Goal: Contribute content: Contribute content

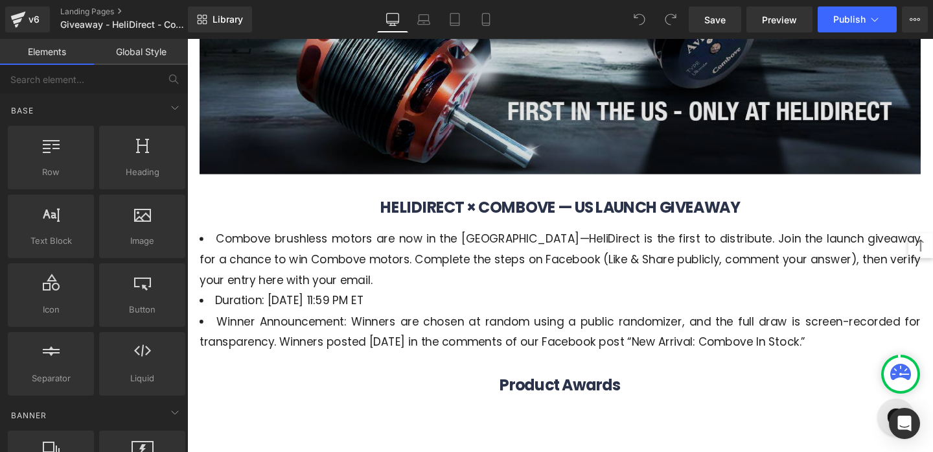
scroll to position [757, 0]
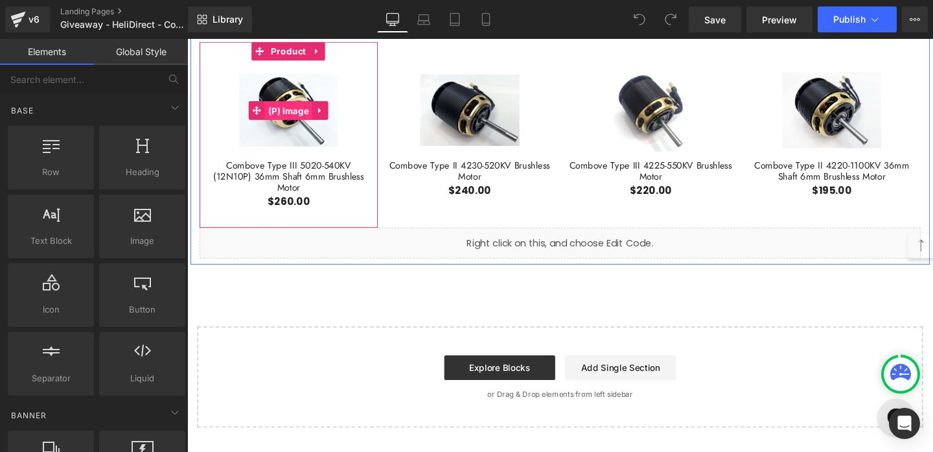
click at [285, 110] on span "(P) Image" at bounding box center [294, 114] width 50 height 19
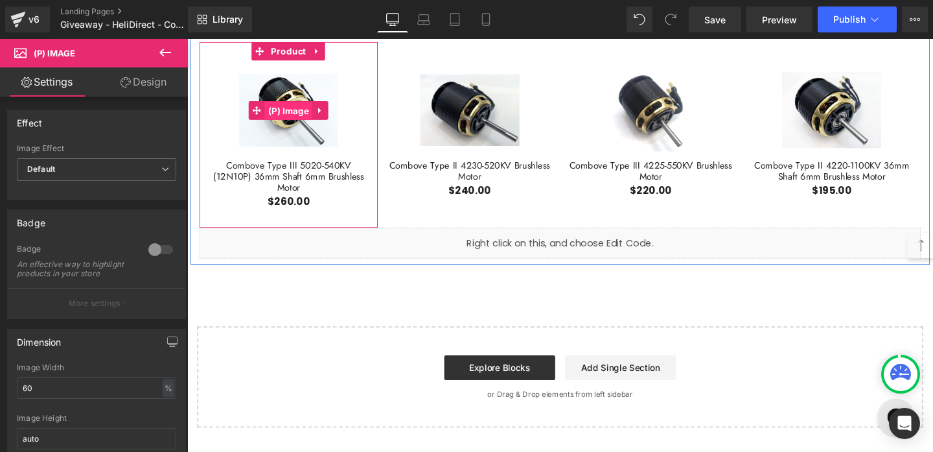
click at [281, 110] on span "(P) Image" at bounding box center [294, 114] width 50 height 19
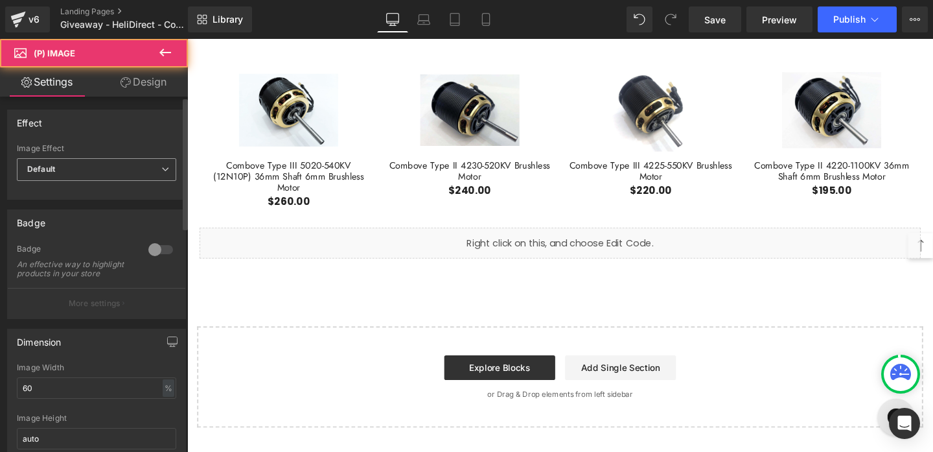
click at [122, 173] on span "Default" at bounding box center [96, 169] width 159 height 23
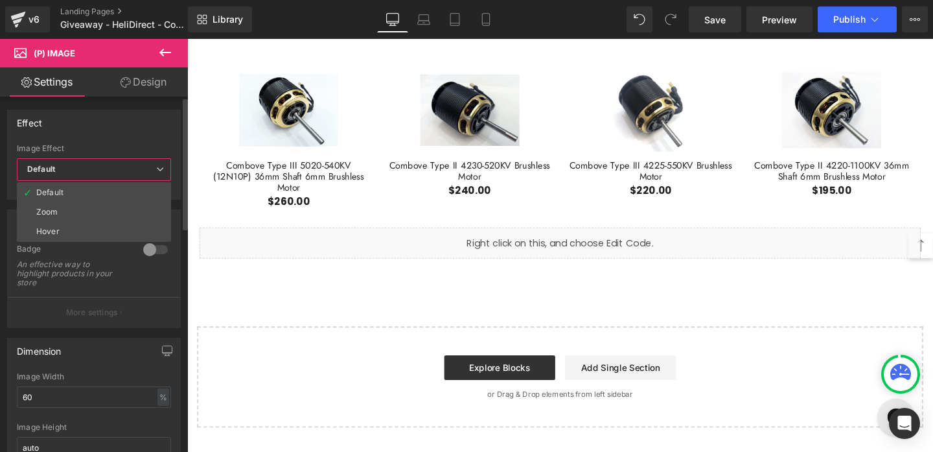
click at [122, 173] on span "Default" at bounding box center [94, 169] width 154 height 23
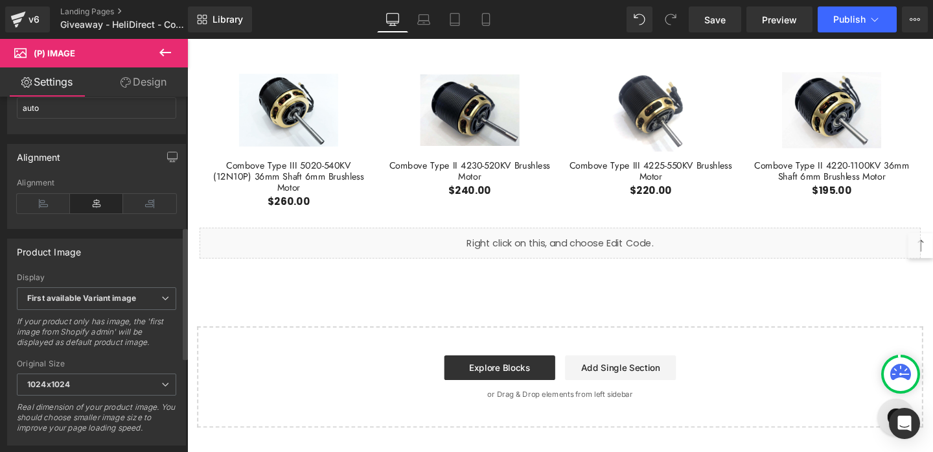
scroll to position [363, 0]
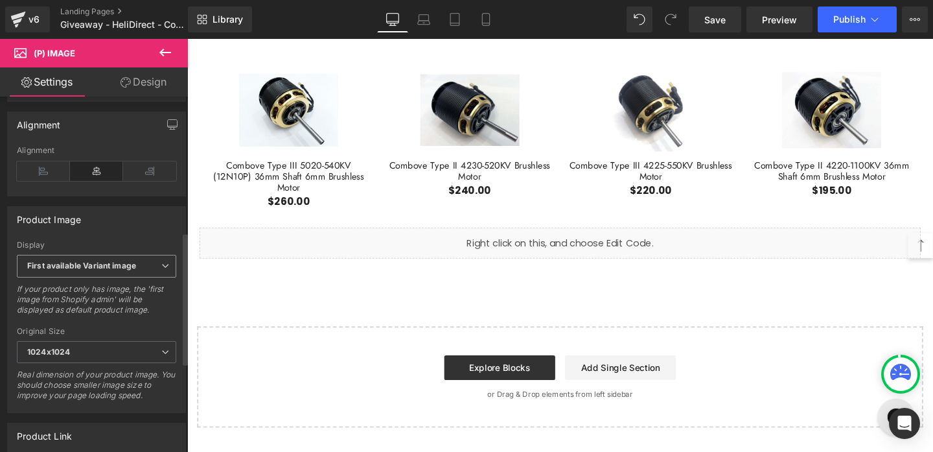
click at [150, 277] on span "First available Variant image" at bounding box center [96, 266] width 159 height 23
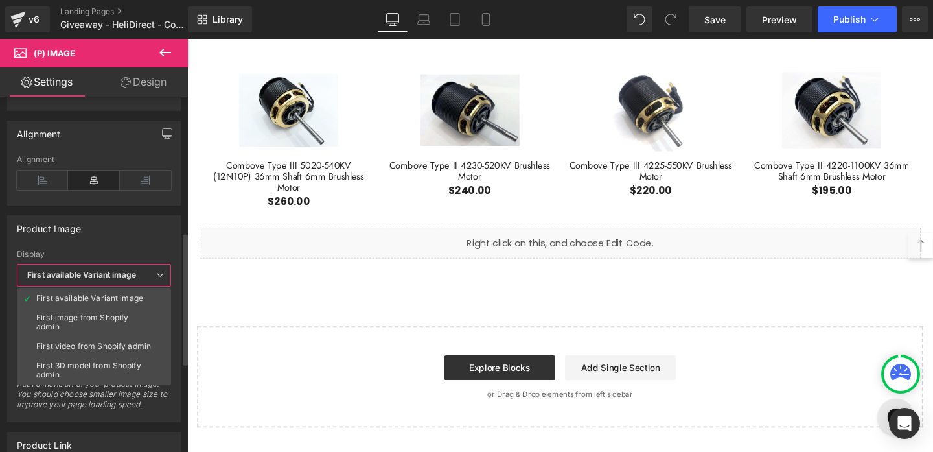
click at [116, 237] on div "Product Image" at bounding box center [94, 228] width 172 height 25
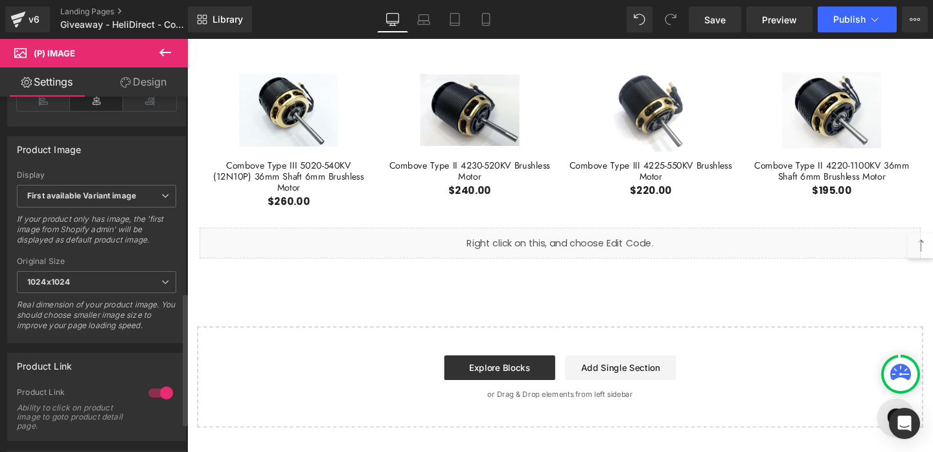
scroll to position [525, 0]
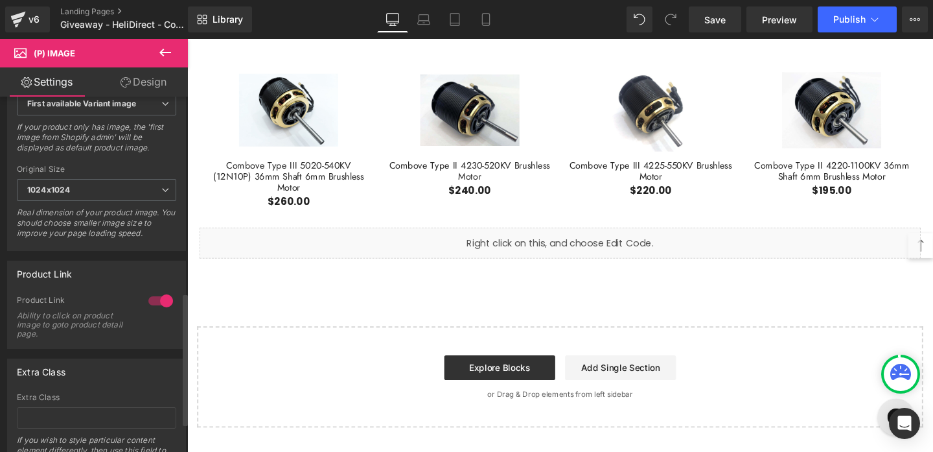
click at [151, 304] on div at bounding box center [160, 300] width 31 height 21
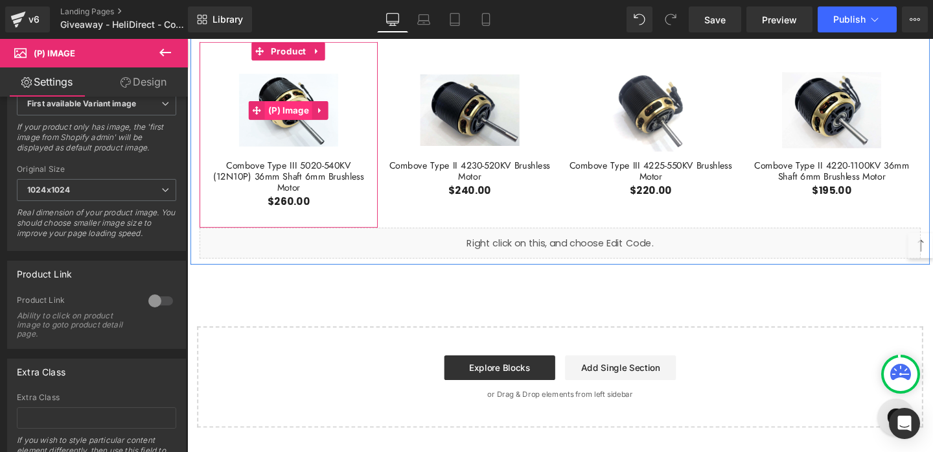
click at [301, 110] on span "(P) Image" at bounding box center [294, 113] width 50 height 19
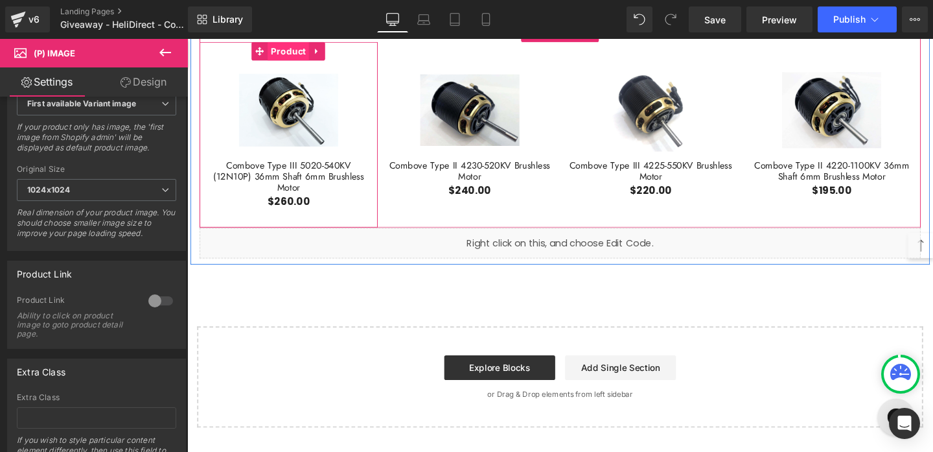
click at [289, 54] on span "Product" at bounding box center [293, 51] width 43 height 19
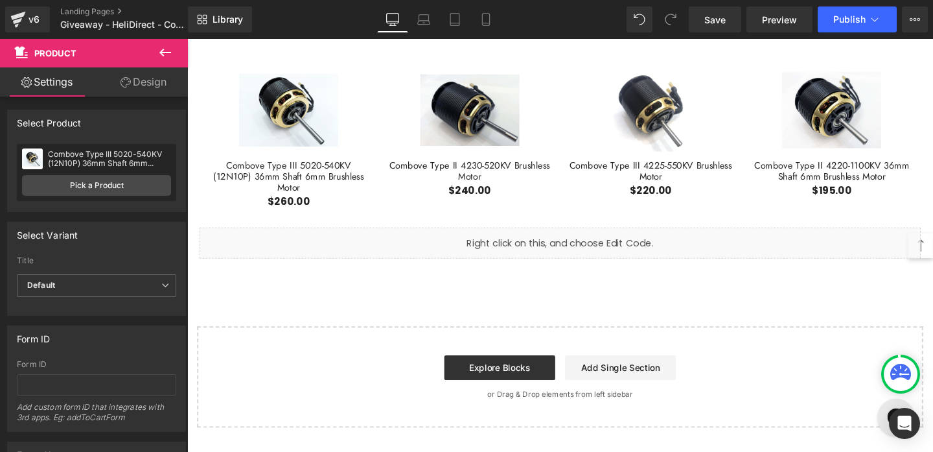
click at [156, 52] on button at bounding box center [165, 53] width 45 height 29
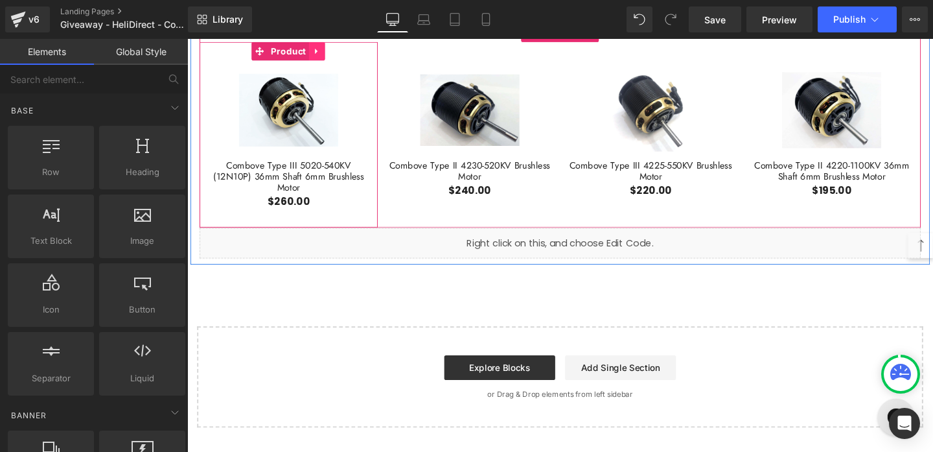
click at [326, 60] on link at bounding box center [324, 51] width 17 height 19
click at [332, 51] on icon at bounding box center [332, 51] width 9 height 9
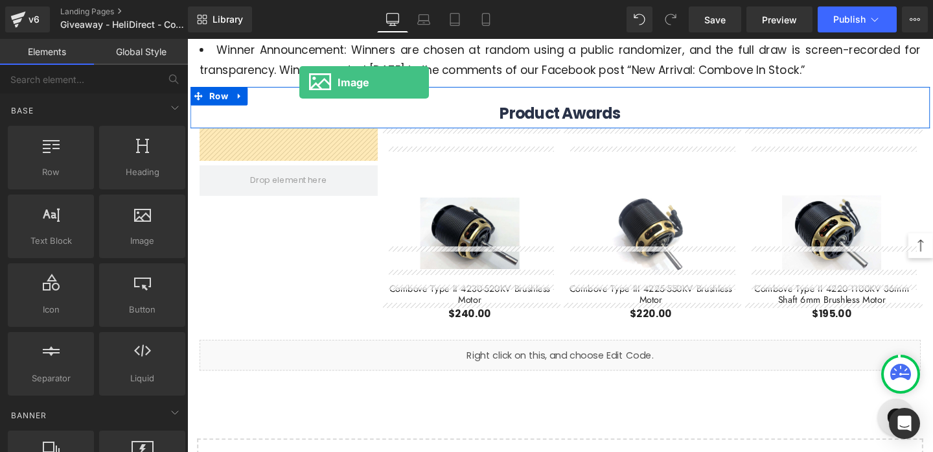
scroll to position [601, 0]
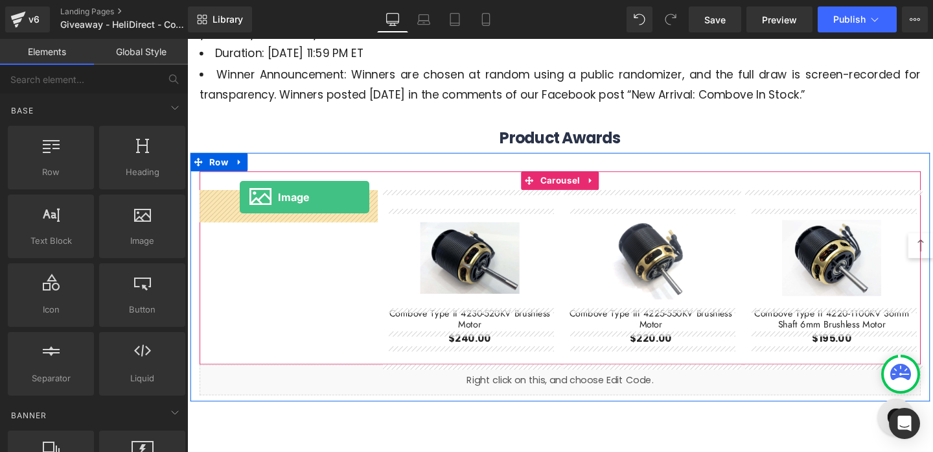
drag, startPoint x: 318, startPoint y: 260, endPoint x: 242, endPoint y: 207, distance: 92.6
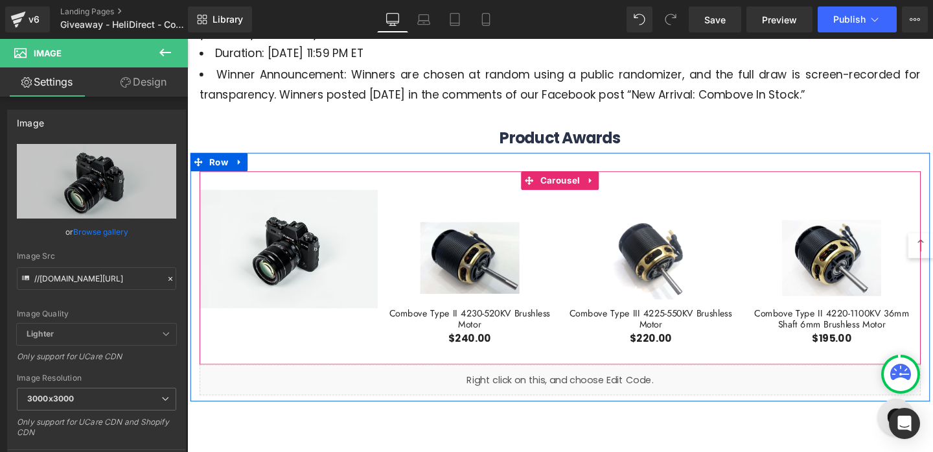
click at [308, 345] on div "Image Sale Off (P) Image Combove Type II 4230-520KV Brushless Motor (P) Title $…" at bounding box center [580, 289] width 761 height 183
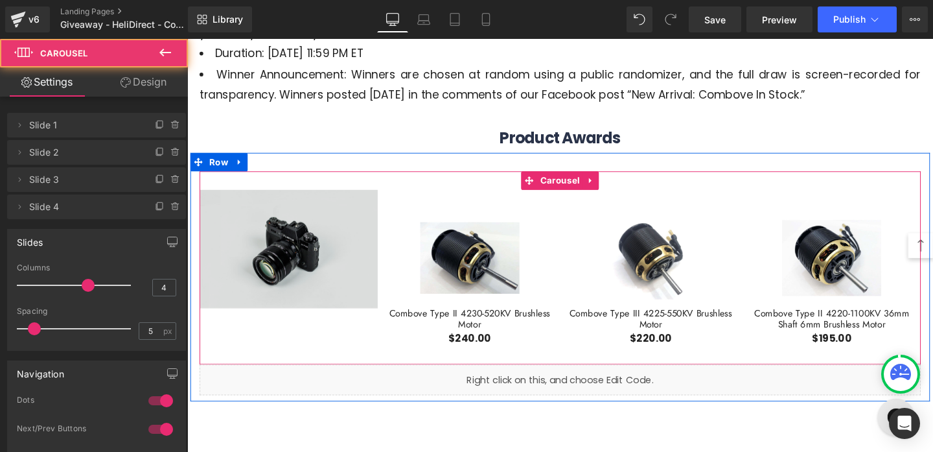
click at [336, 293] on img at bounding box center [293, 260] width 187 height 124
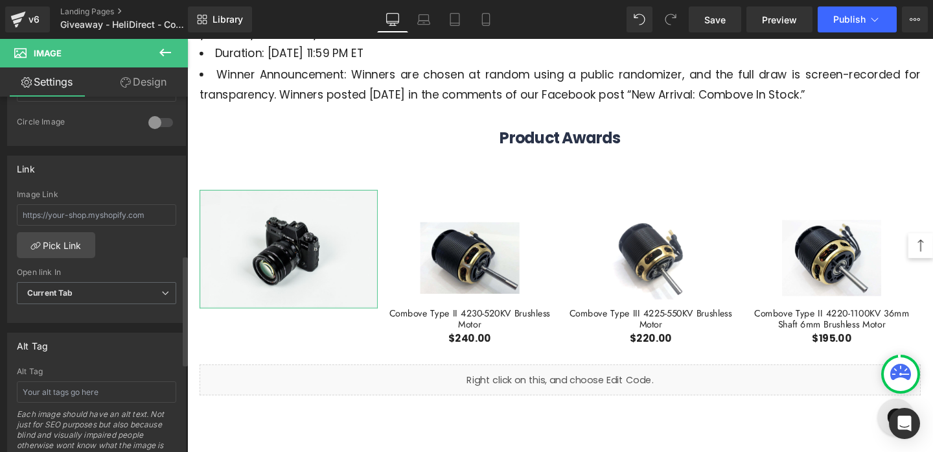
scroll to position [509, 0]
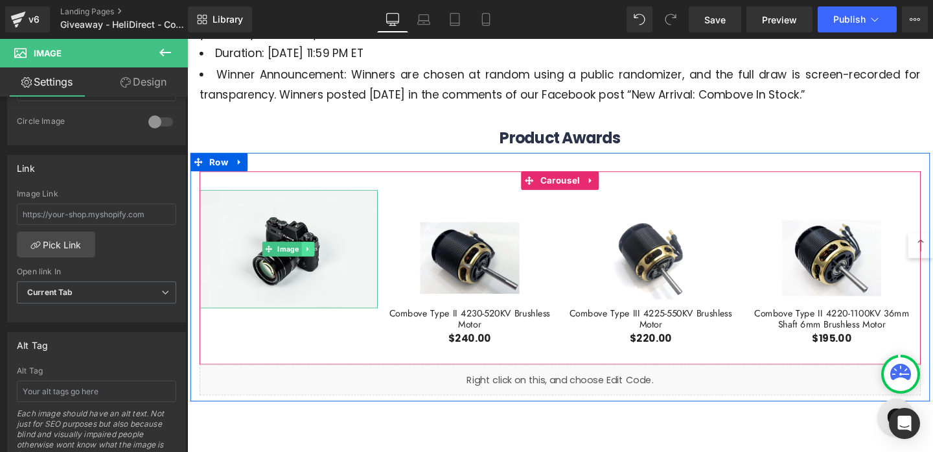
click at [319, 255] on link at bounding box center [315, 260] width 14 height 16
click at [323, 260] on icon at bounding box center [320, 259] width 7 height 7
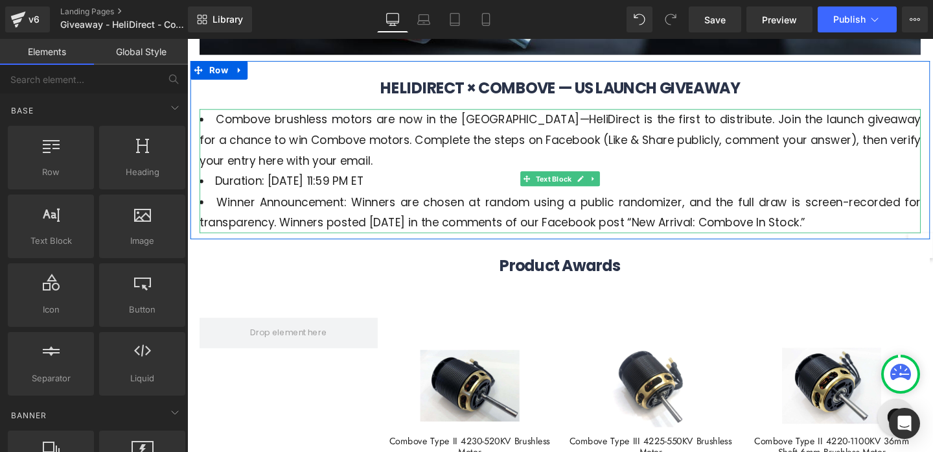
scroll to position [438, 0]
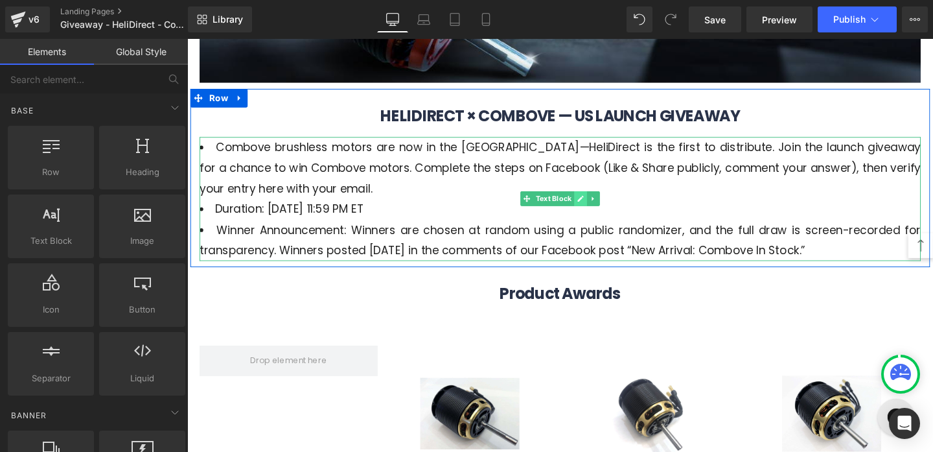
click at [603, 212] on link at bounding box center [601, 207] width 14 height 16
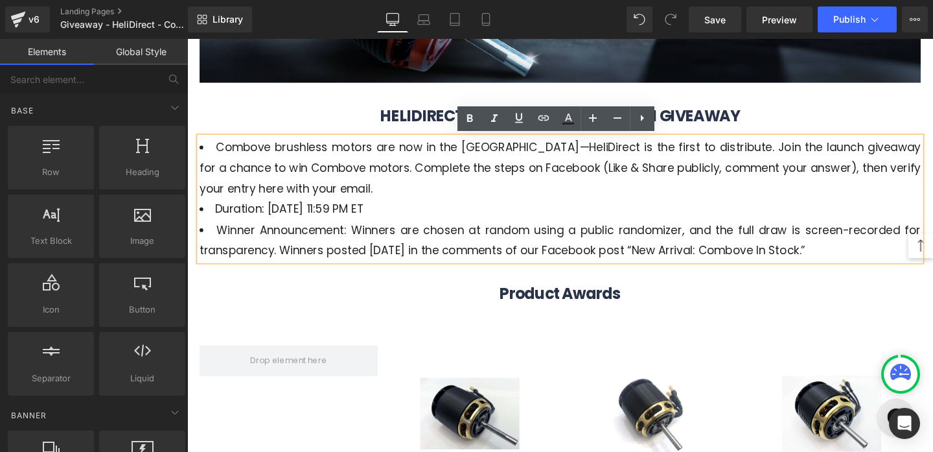
click at [762, 229] on li "Winner Announcement: Winners are chosen at random using a public randomizer, an…" at bounding box center [579, 250] width 758 height 43
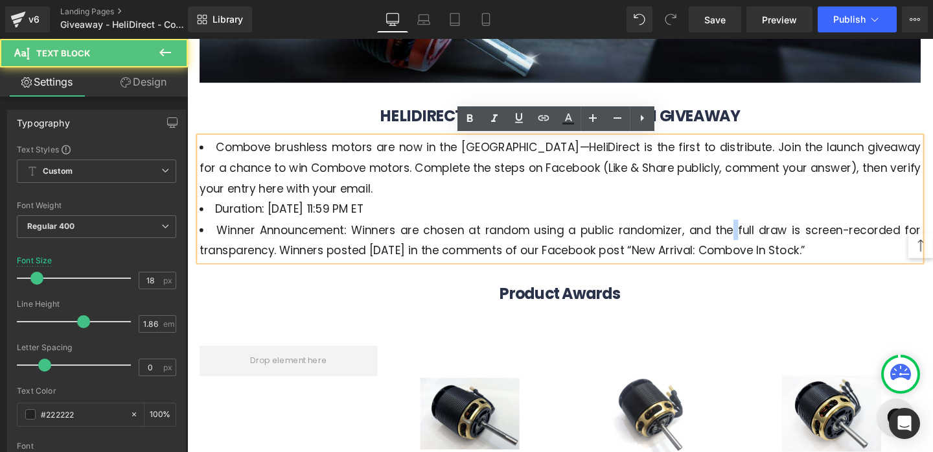
drag, startPoint x: 884, startPoint y: 259, endPoint x: 676, endPoint y: 249, distance: 208.2
click at [676, 249] on li "Winner Announcement: Winners are chosen at random using a public randomizer, an…" at bounding box center [579, 250] width 758 height 43
click at [651, 251] on li "Winner Announcement: Winners are chosen at random using a public randomizer, an…" at bounding box center [579, 250] width 758 height 43
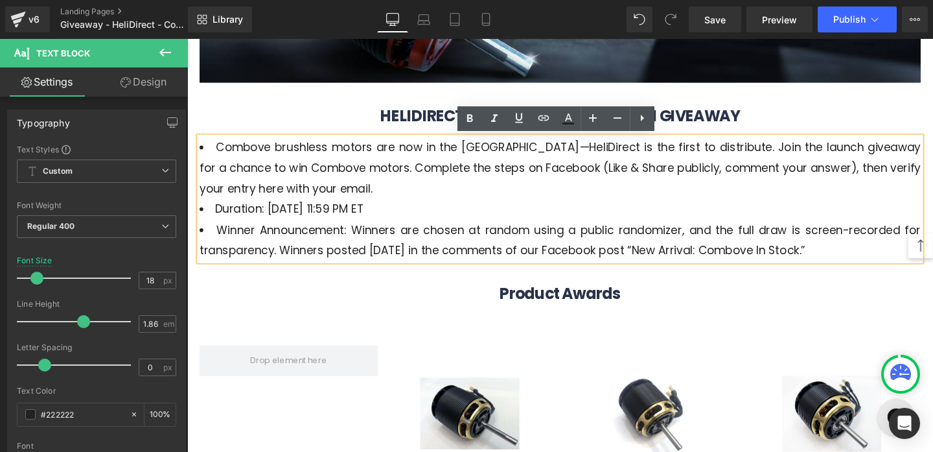
drag, startPoint x: 887, startPoint y: 255, endPoint x: 458, endPoint y: 257, distance: 428.9
click at [458, 257] on li "Winner Announcement: Winners are chosen at random using a public randomizer, an…" at bounding box center [579, 250] width 758 height 43
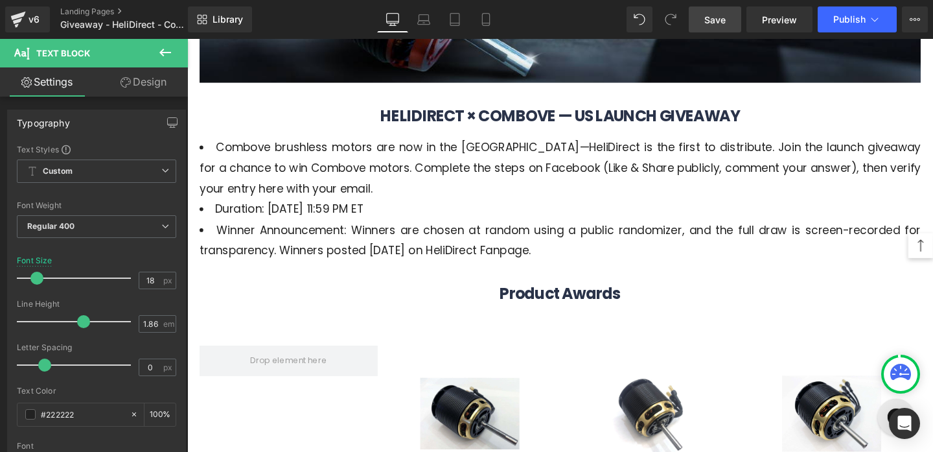
click at [724, 22] on span "Save" at bounding box center [714, 20] width 21 height 14
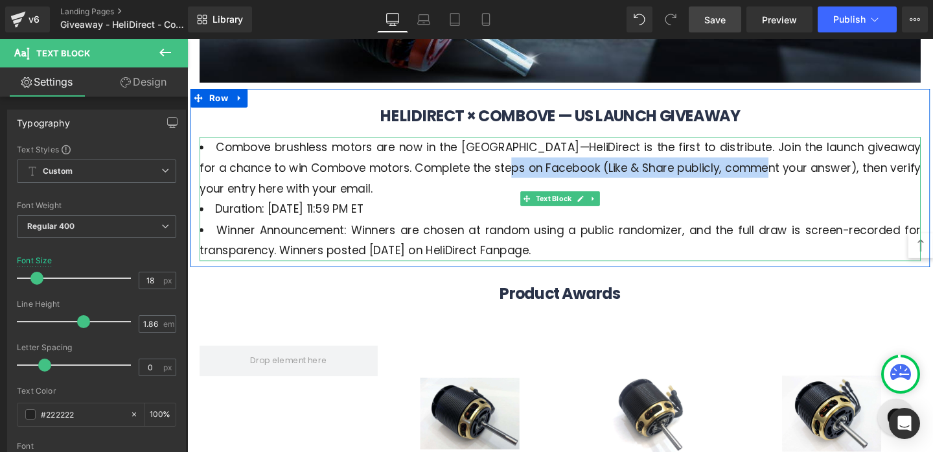
drag, startPoint x: 771, startPoint y: 169, endPoint x: 507, endPoint y: 179, distance: 263.9
click at [507, 179] on li "Combove brushless motors are now in the [GEOGRAPHIC_DATA]—HeliDirect is the fir…" at bounding box center [579, 174] width 758 height 65
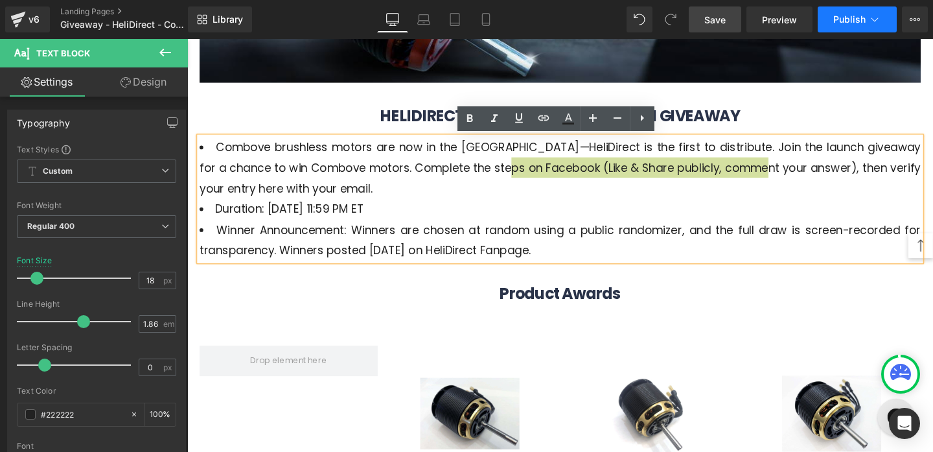
click at [833, 27] on button "Publish" at bounding box center [857, 19] width 79 height 26
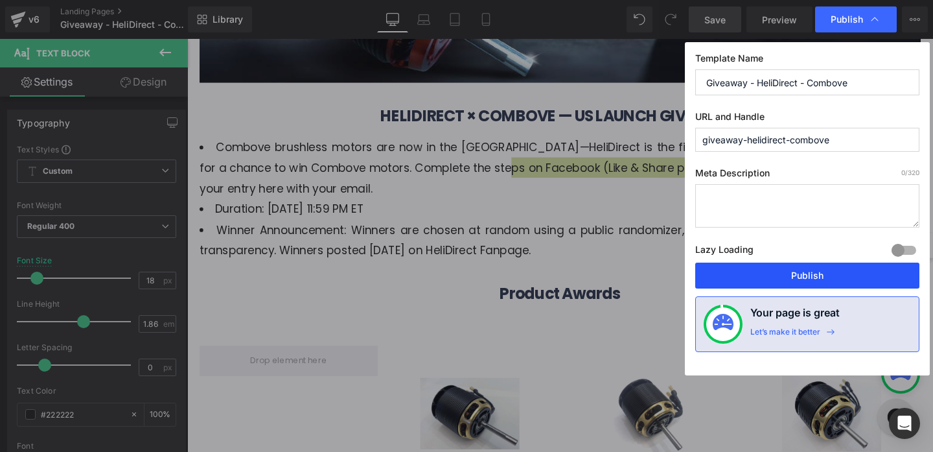
click at [776, 270] on button "Publish" at bounding box center [807, 275] width 224 height 26
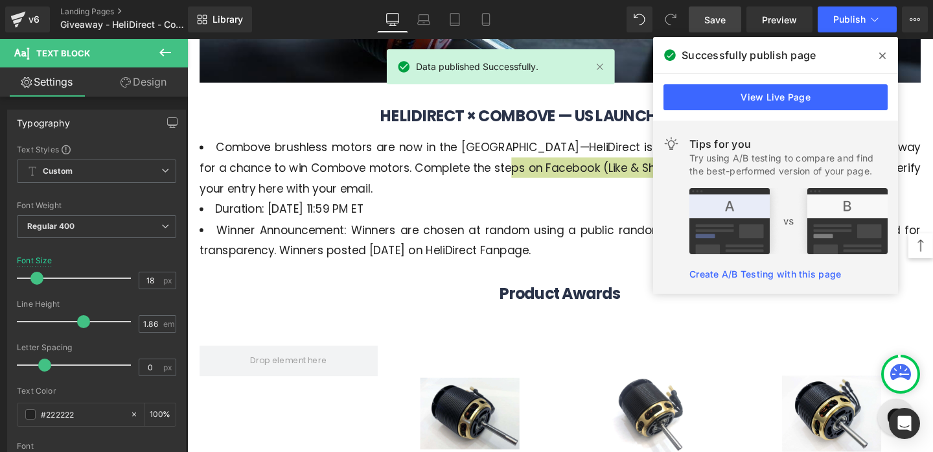
click at [877, 51] on span at bounding box center [882, 55] width 21 height 21
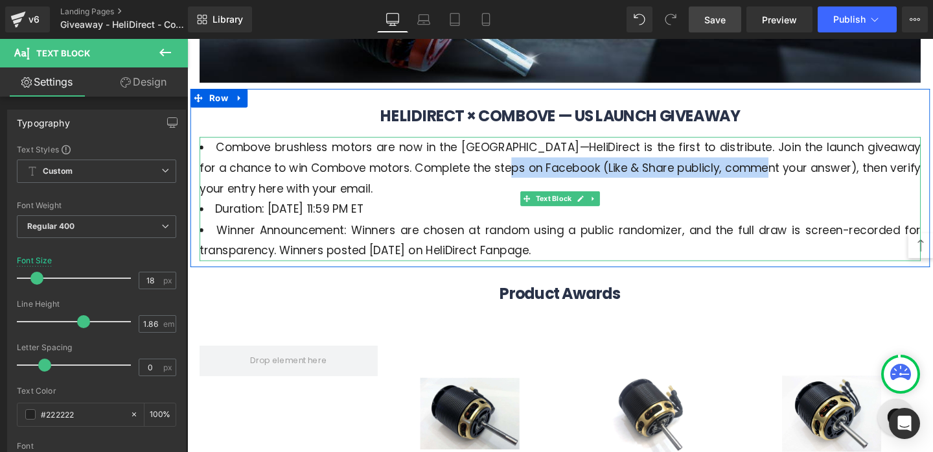
click at [710, 172] on li "Combove brushless motors are now in the [GEOGRAPHIC_DATA]—HeliDirect is the fir…" at bounding box center [579, 174] width 758 height 65
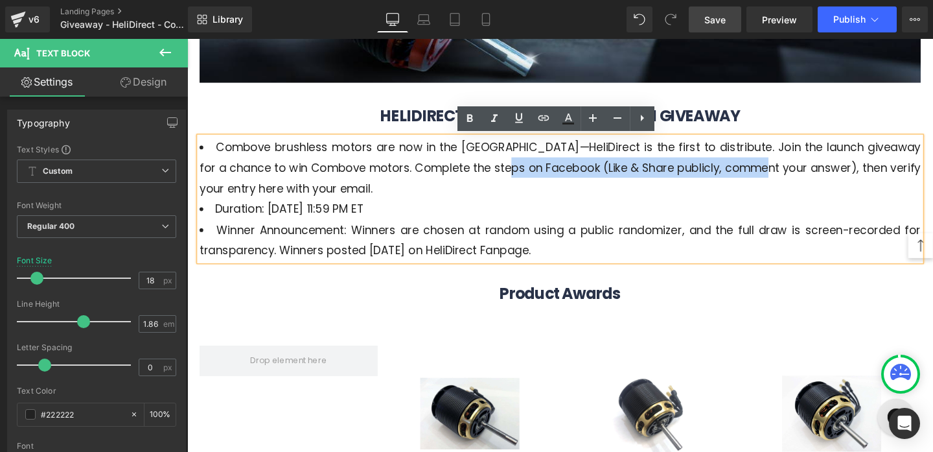
drag, startPoint x: 772, startPoint y: 172, endPoint x: 505, endPoint y: 172, distance: 266.3
click at [505, 172] on li "Combove brushless motors are now in the [GEOGRAPHIC_DATA]—HeliDirect is the fir…" at bounding box center [579, 174] width 758 height 65
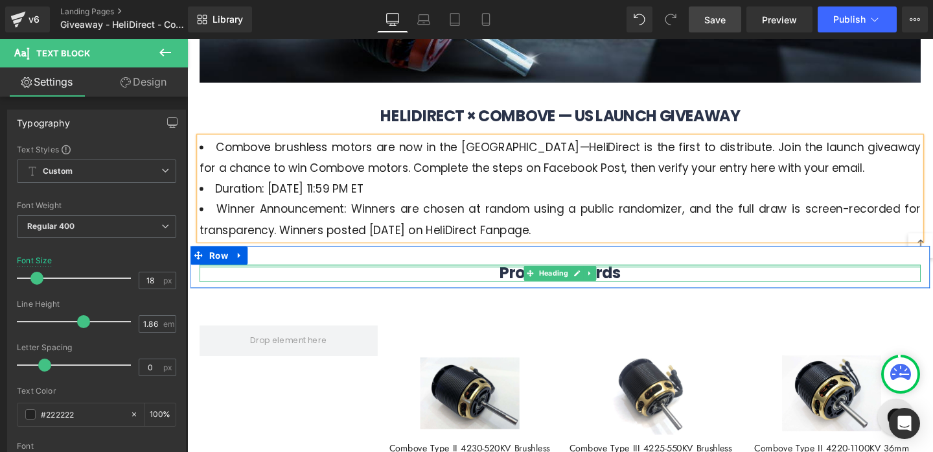
click at [728, 276] on div at bounding box center [579, 277] width 758 height 3
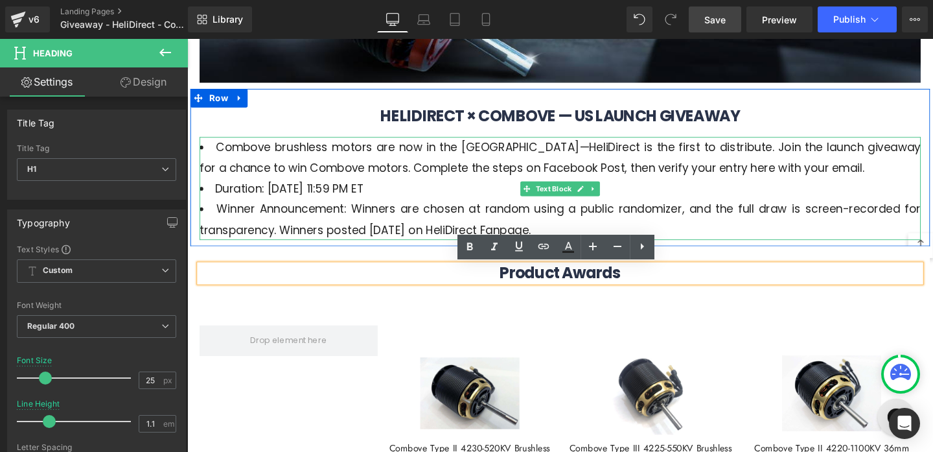
click at [724, 216] on li "Winner Announcement: Winners are chosen at random using a public randomizer, an…" at bounding box center [579, 228] width 758 height 43
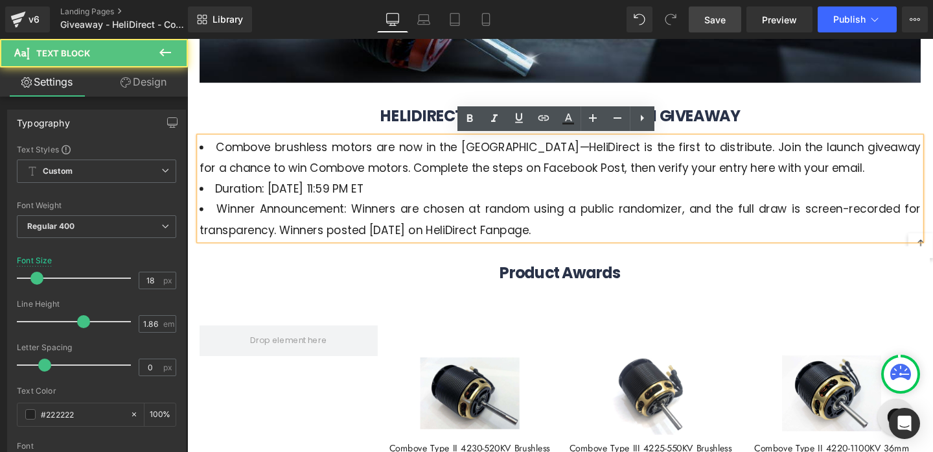
click at [517, 237] on li "Winner Announcement: Winners are chosen at random using a public randomizer, an…" at bounding box center [579, 228] width 758 height 43
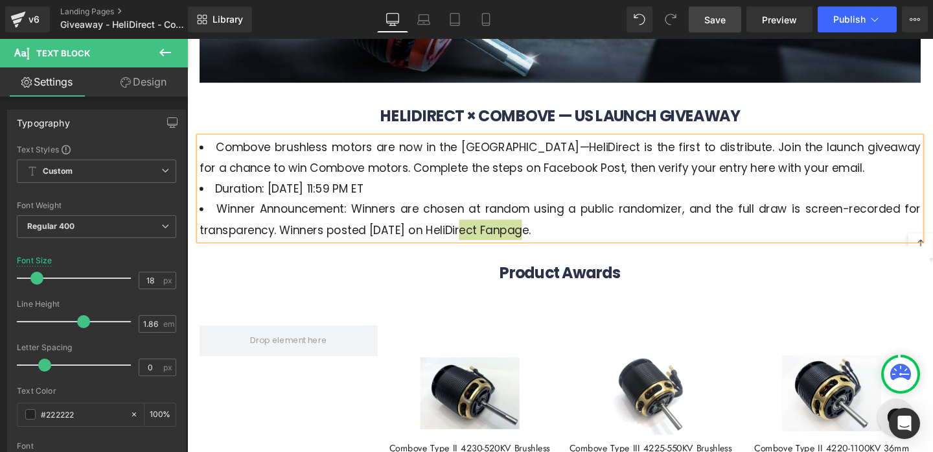
click at [723, 13] on span "Save" at bounding box center [714, 20] width 21 height 14
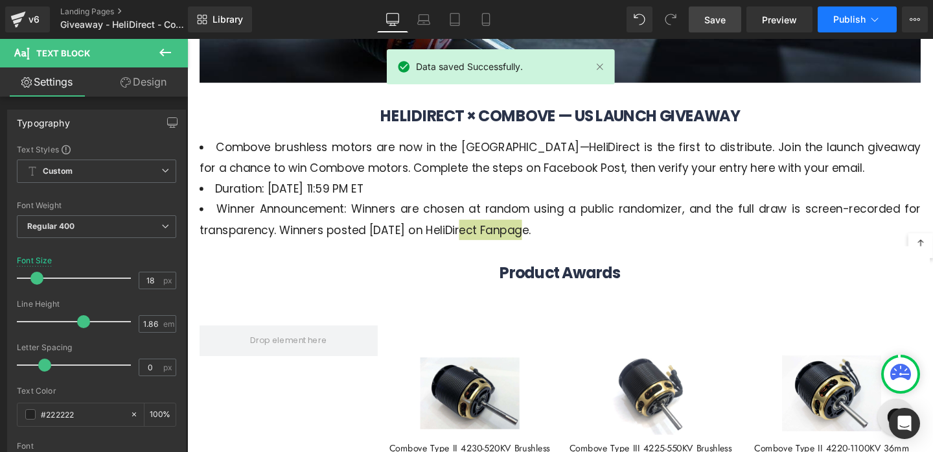
click at [867, 13] on button "Publish" at bounding box center [857, 19] width 79 height 26
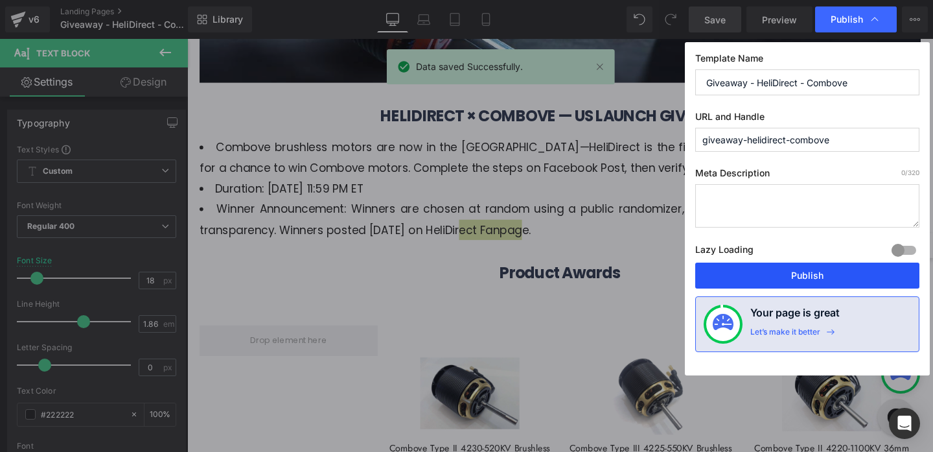
click at [767, 282] on button "Publish" at bounding box center [807, 275] width 224 height 26
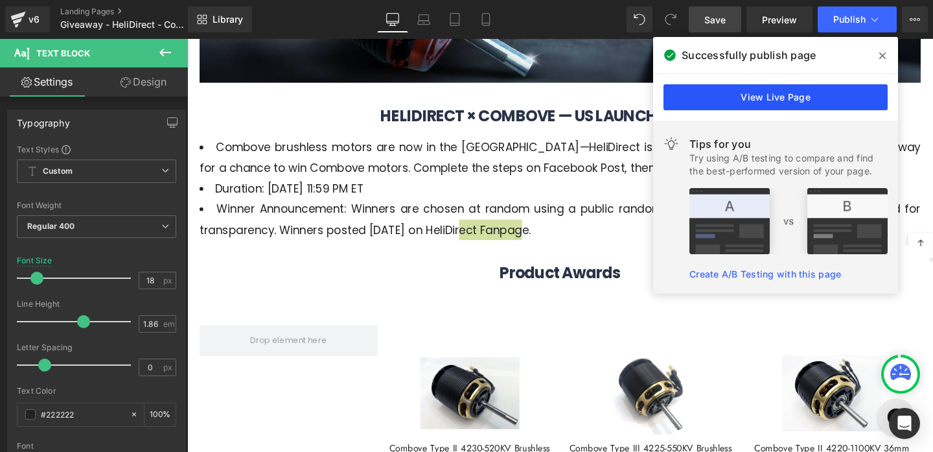
click at [787, 86] on link "View Live Page" at bounding box center [775, 97] width 224 height 26
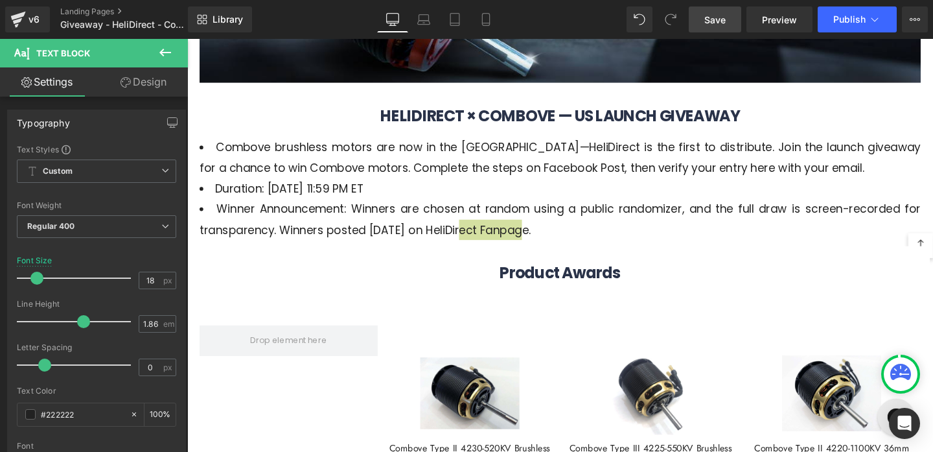
click at [129, 66] on span "Text Block" at bounding box center [78, 53] width 130 height 29
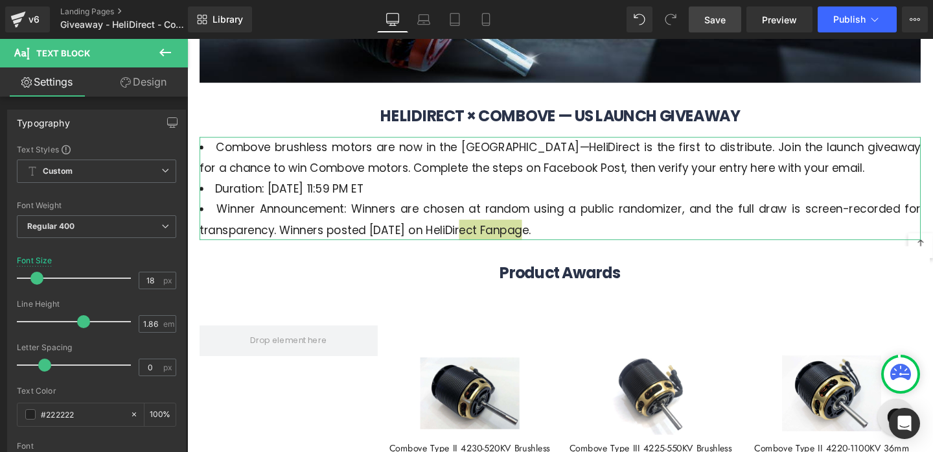
click at [126, 78] on icon at bounding box center [126, 82] width 10 height 10
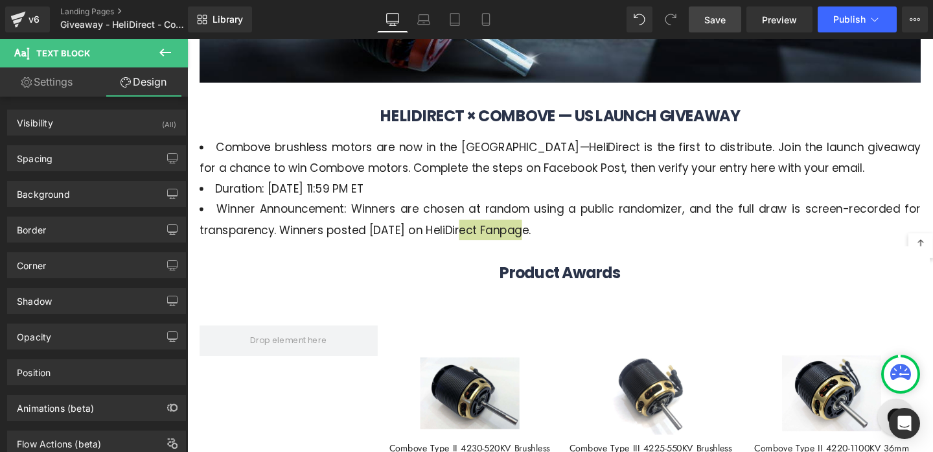
click at [162, 57] on icon at bounding box center [165, 53] width 16 height 16
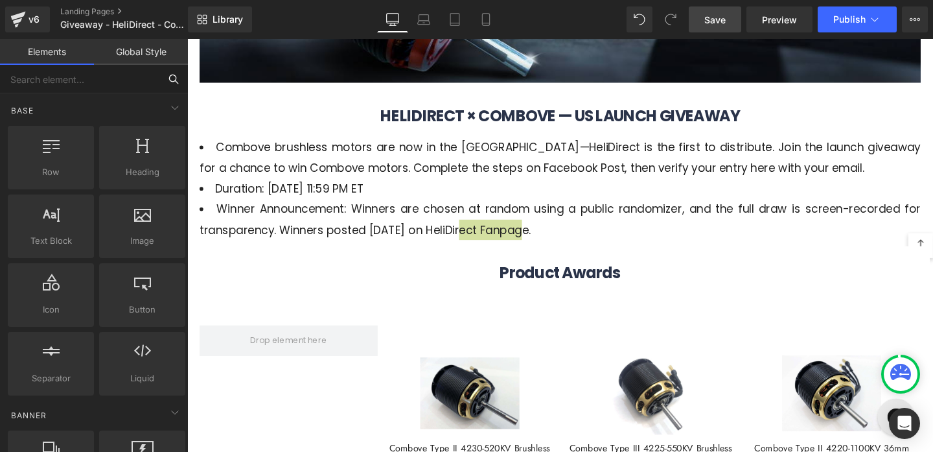
click at [73, 83] on input "text" at bounding box center [79, 79] width 159 height 29
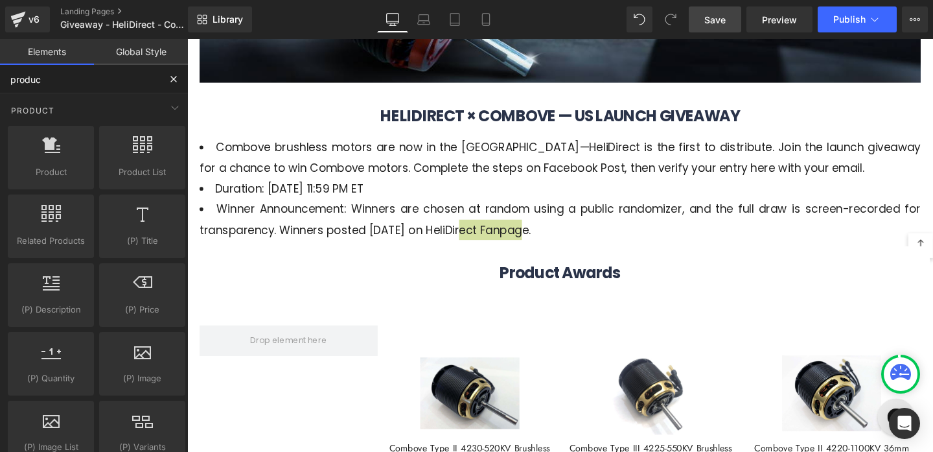
type input "product"
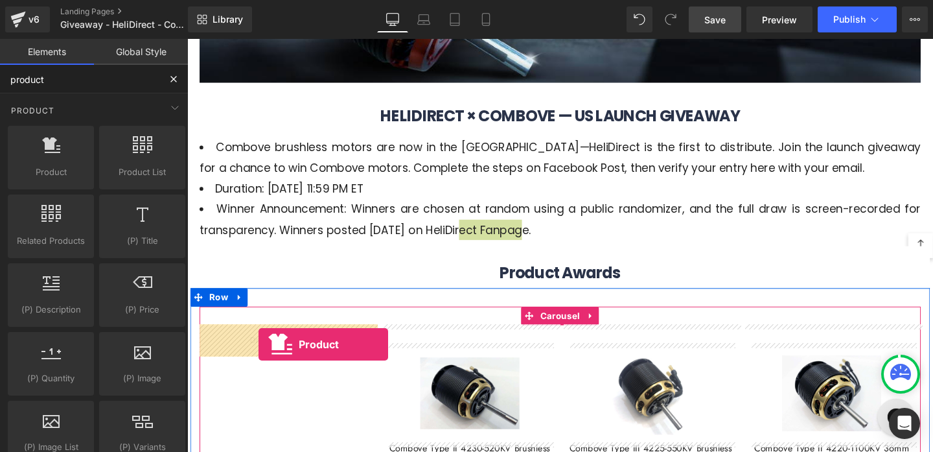
drag, startPoint x: 246, startPoint y: 190, endPoint x: 262, endPoint y: 360, distance: 170.6
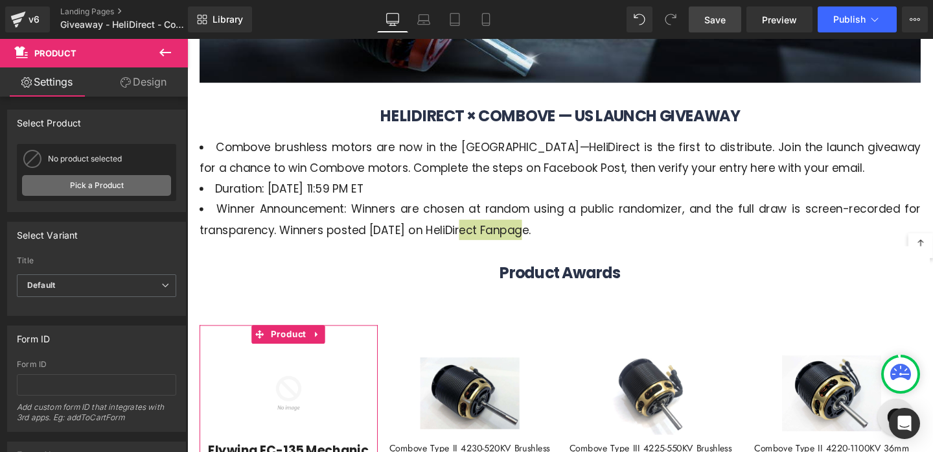
click at [86, 189] on link "Pick a Product" at bounding box center [96, 185] width 149 height 21
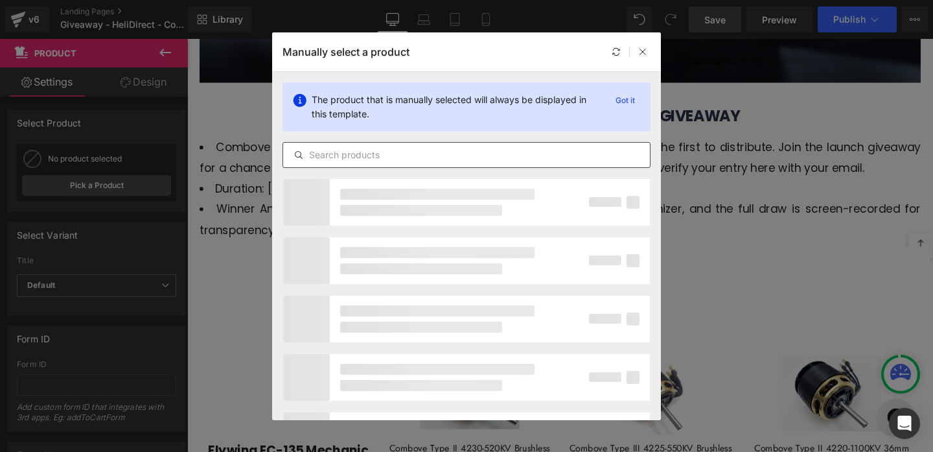
click at [321, 149] on input "text" at bounding box center [466, 155] width 367 height 16
paste input "5020-540kv"
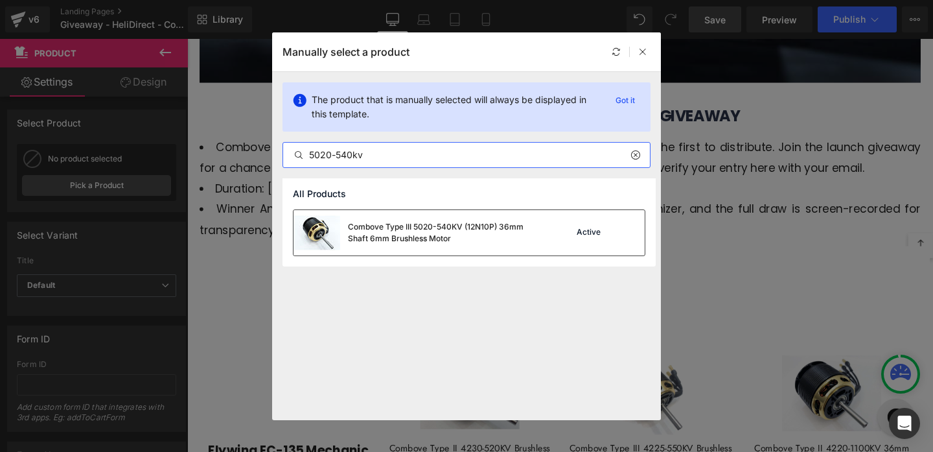
type input "5020-540kv"
click at [428, 235] on div "Combove Type III 5020-540KV (12N10P) 36mm Shaft 6mm Brushless Motor" at bounding box center [445, 232] width 194 height 23
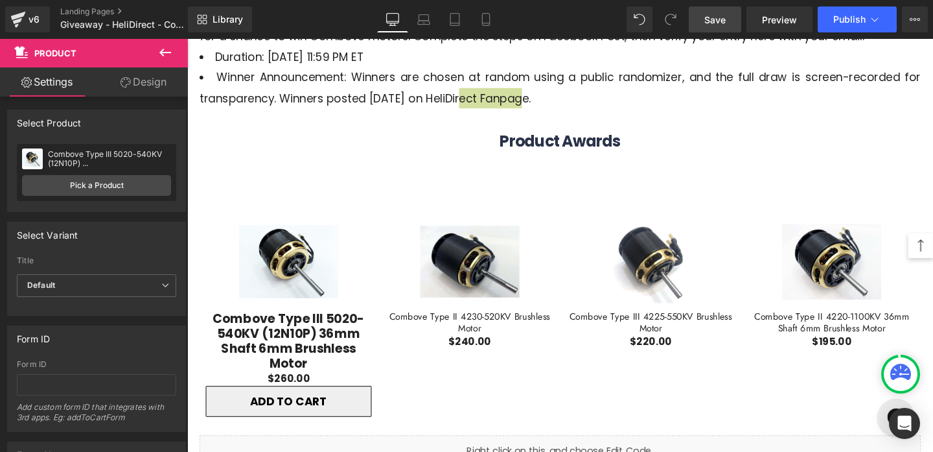
scroll to position [595, 0]
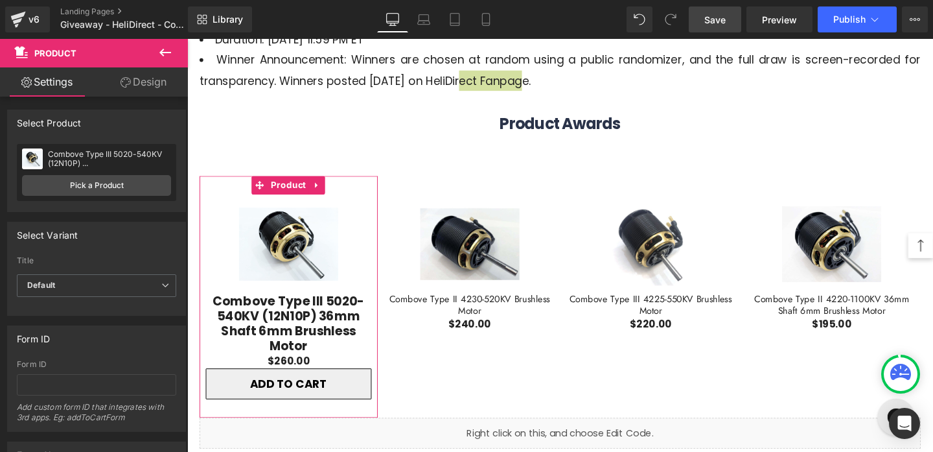
click at [164, 92] on link "Design" at bounding box center [144, 81] width 94 height 29
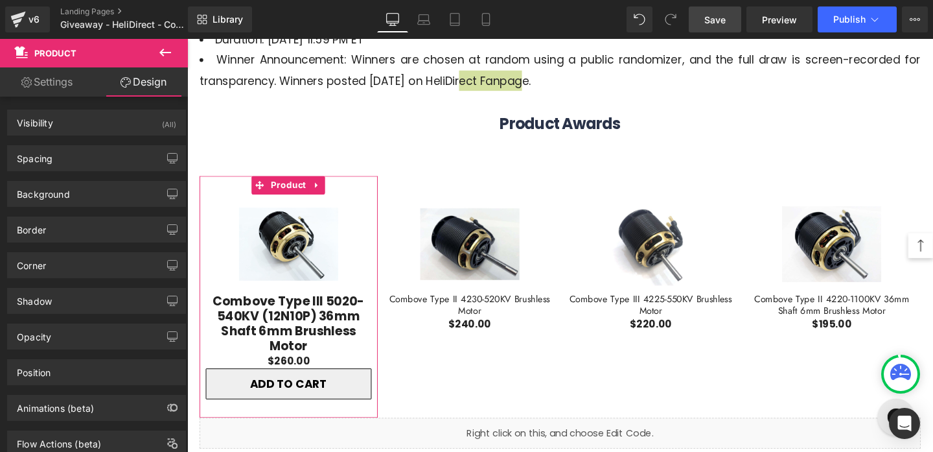
click at [45, 89] on link "Settings" at bounding box center [47, 81] width 94 height 29
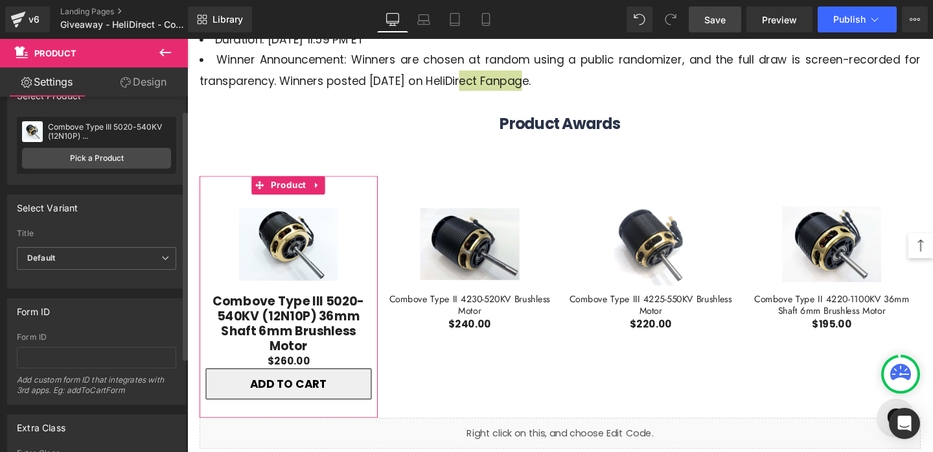
scroll to position [19, 0]
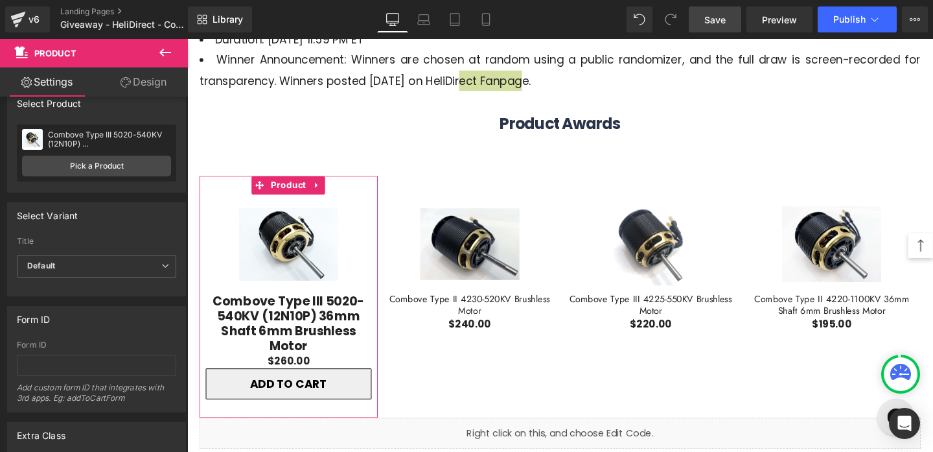
click at [128, 89] on link "Design" at bounding box center [144, 81] width 94 height 29
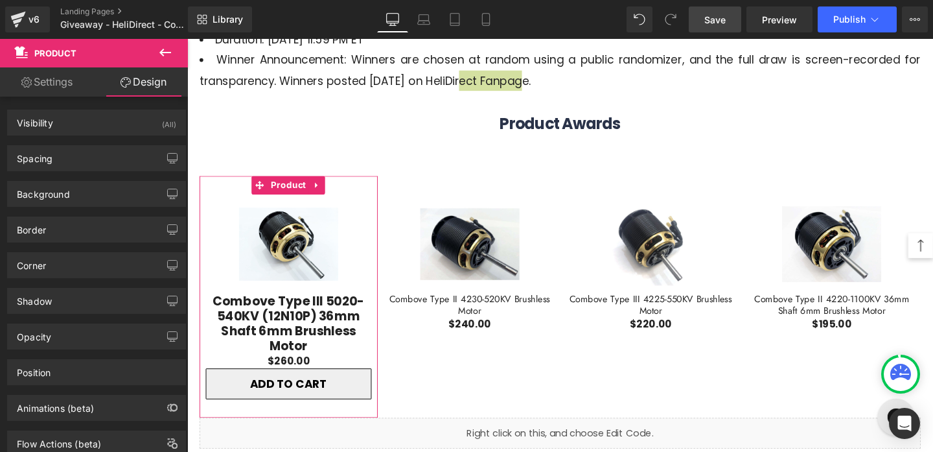
click at [67, 84] on link "Settings" at bounding box center [47, 81] width 94 height 29
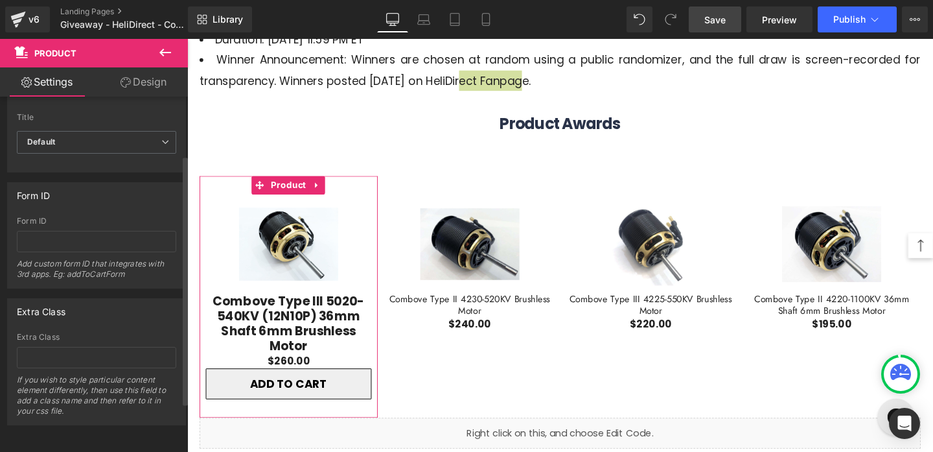
scroll to position [0, 0]
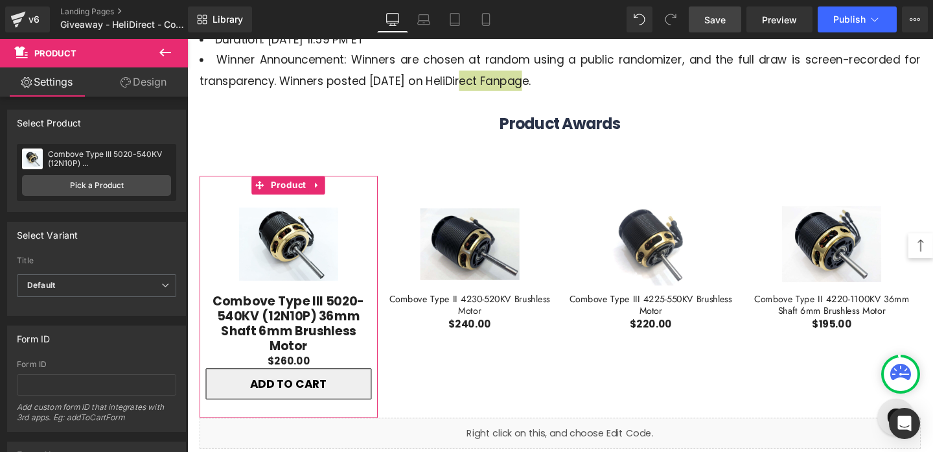
click at [150, 78] on link "Design" at bounding box center [144, 81] width 94 height 29
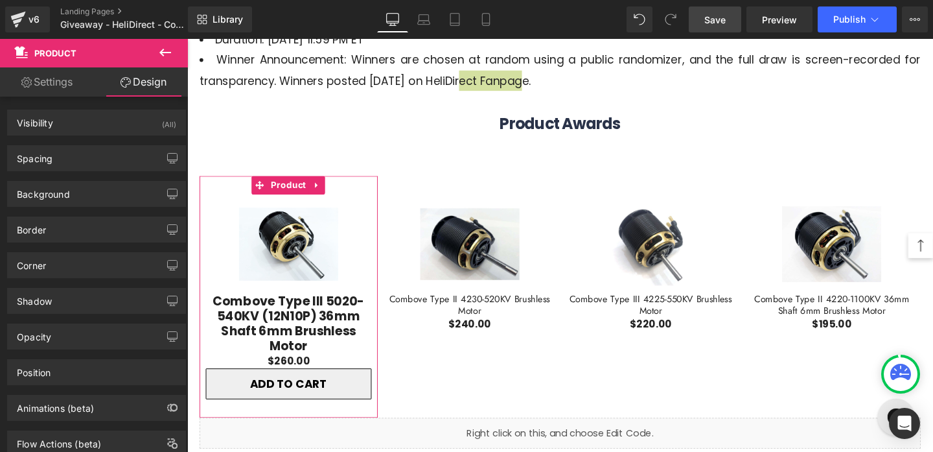
click at [21, 81] on icon at bounding box center [26, 82] width 10 height 10
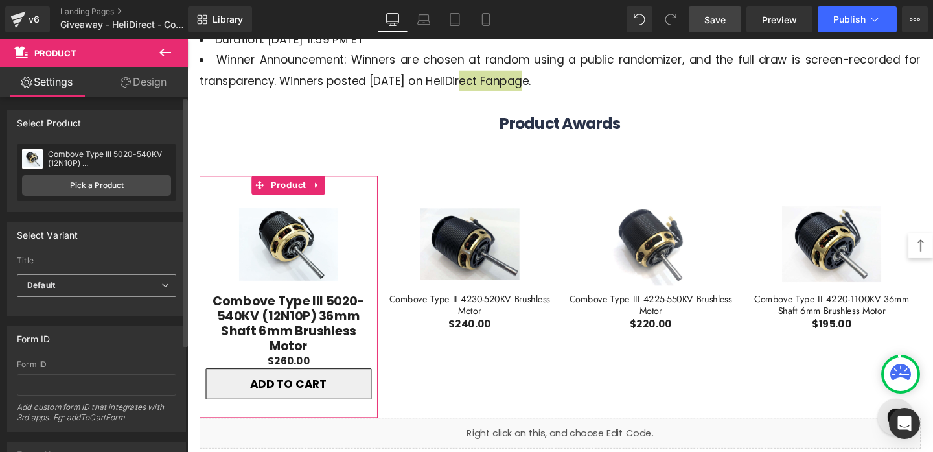
scroll to position [153, 0]
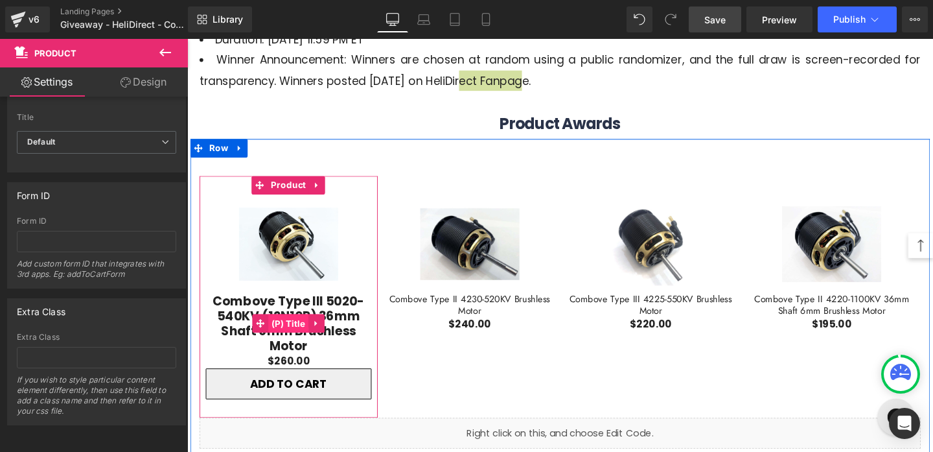
click at [294, 336] on span "(P) Title" at bounding box center [294, 337] width 42 height 19
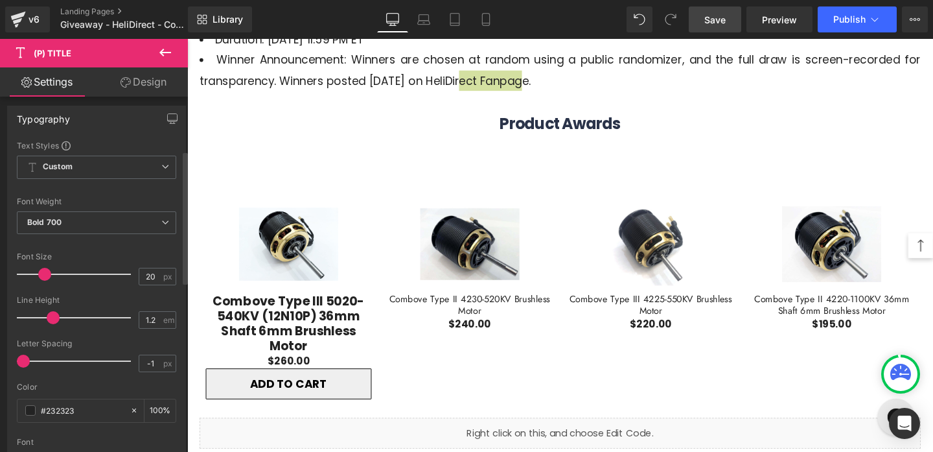
scroll to position [143, 0]
click at [133, 229] on span "Bold 700" at bounding box center [96, 222] width 159 height 23
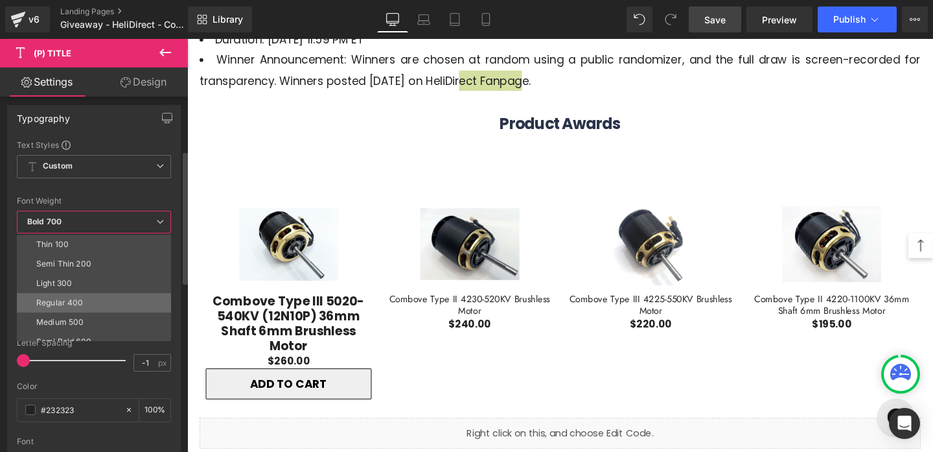
click at [106, 299] on li "Regular 400" at bounding box center [97, 302] width 160 height 19
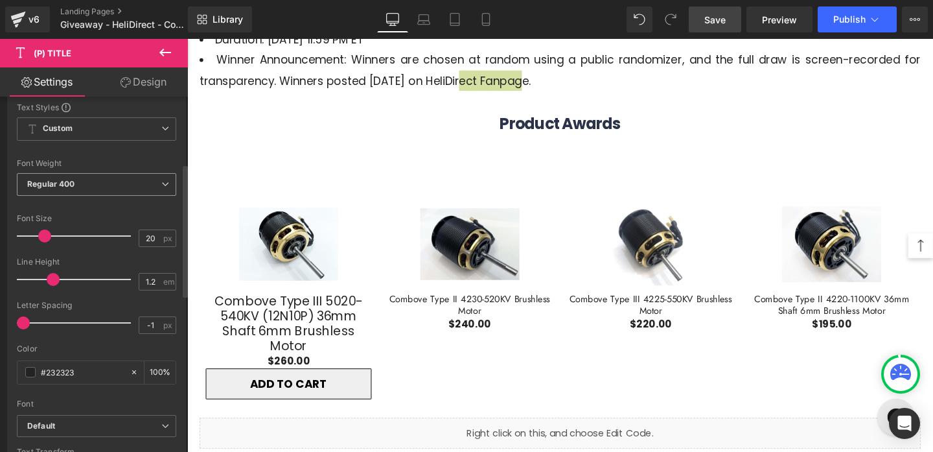
scroll to position [183, 0]
click at [152, 241] on input "20" at bounding box center [150, 235] width 23 height 16
type input "2"
type input "15"
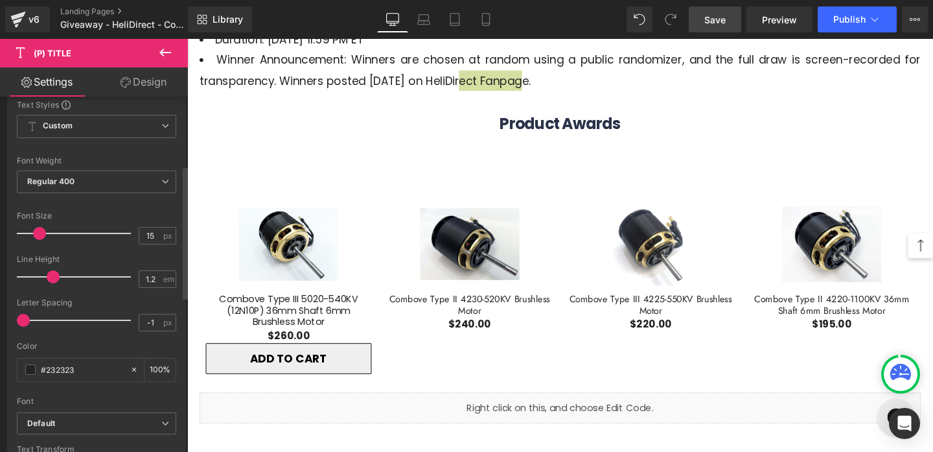
click at [165, 214] on div "Font Size" at bounding box center [96, 215] width 159 height 9
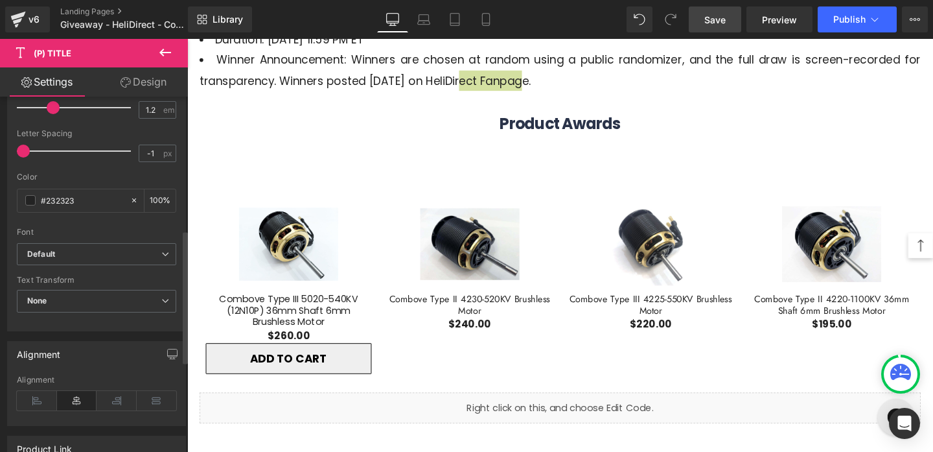
scroll to position [357, 0]
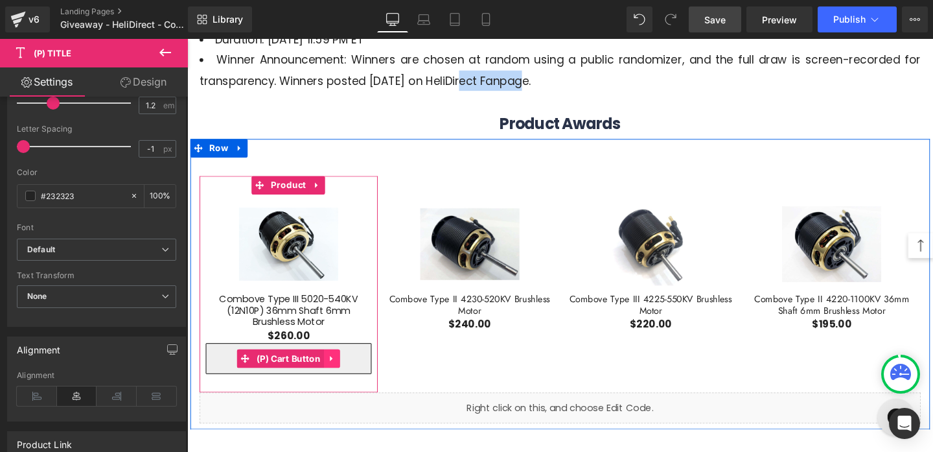
click at [337, 375] on icon at bounding box center [338, 375] width 3 height 6
click at [351, 375] on icon at bounding box center [347, 374] width 9 height 9
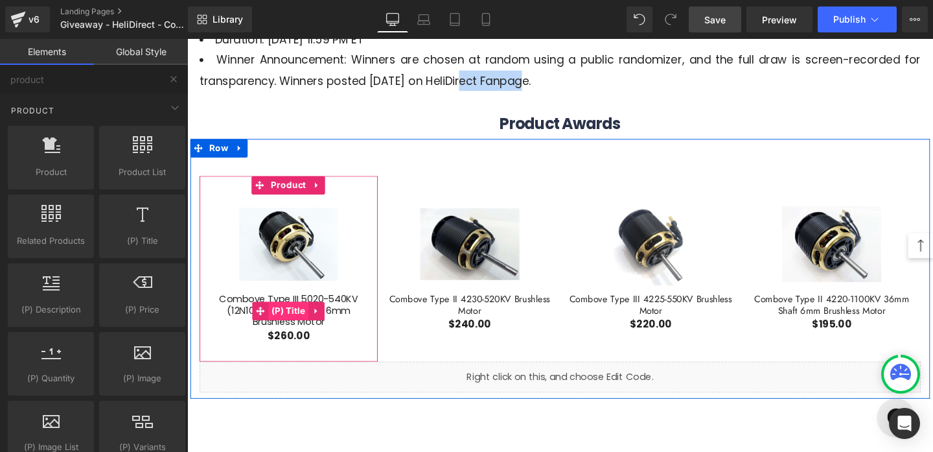
click at [304, 328] on span "(P) Title" at bounding box center [294, 324] width 42 height 19
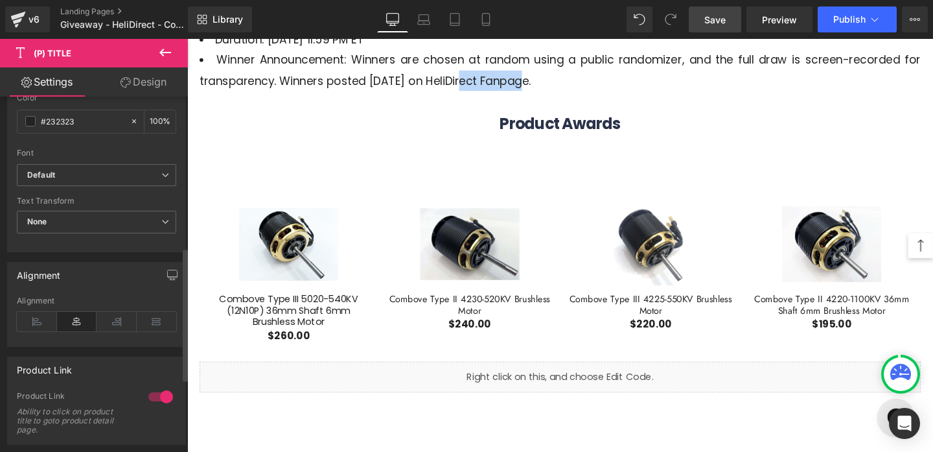
scroll to position [386, 0]
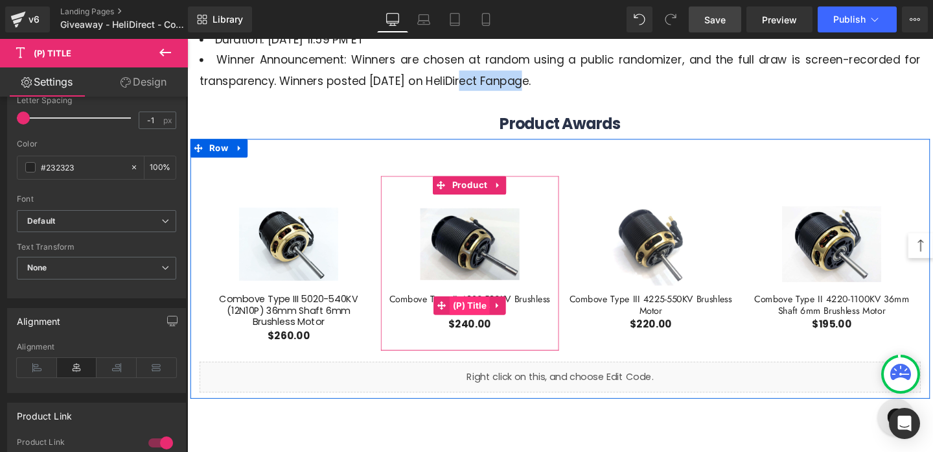
click at [476, 312] on span "(P) Title" at bounding box center [484, 318] width 42 height 19
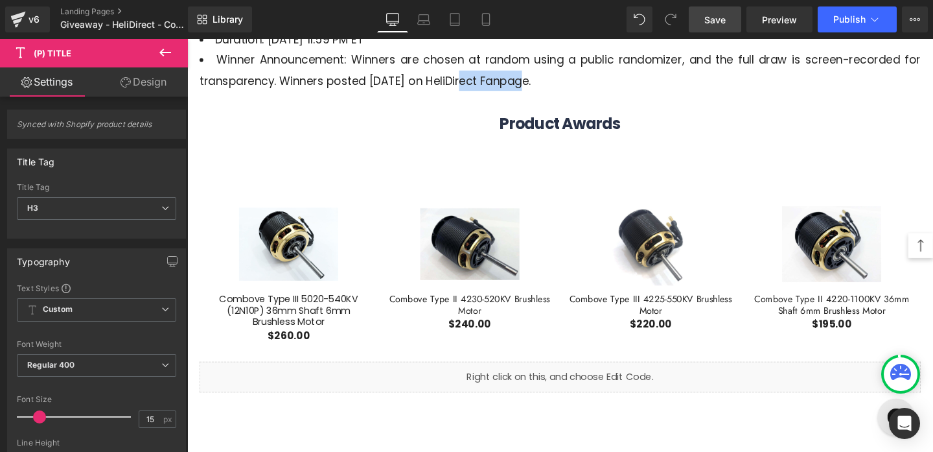
scroll to position [8, 0]
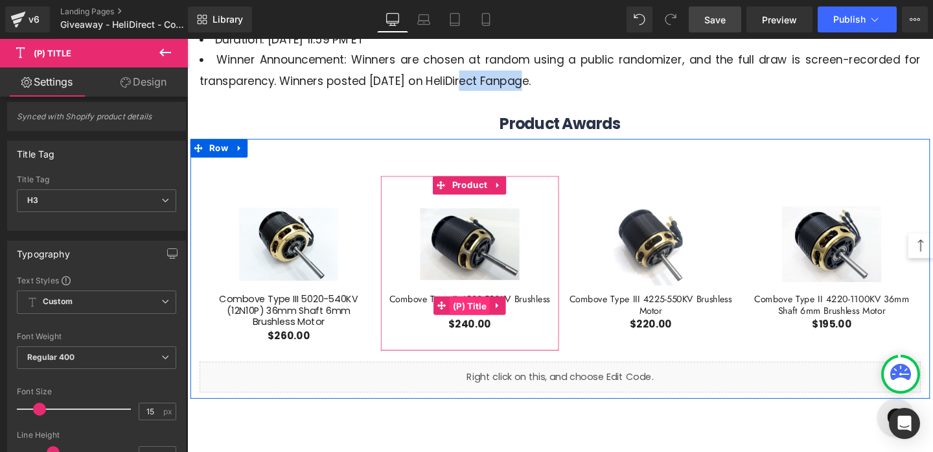
click at [483, 316] on span "(P) Title" at bounding box center [484, 319] width 42 height 19
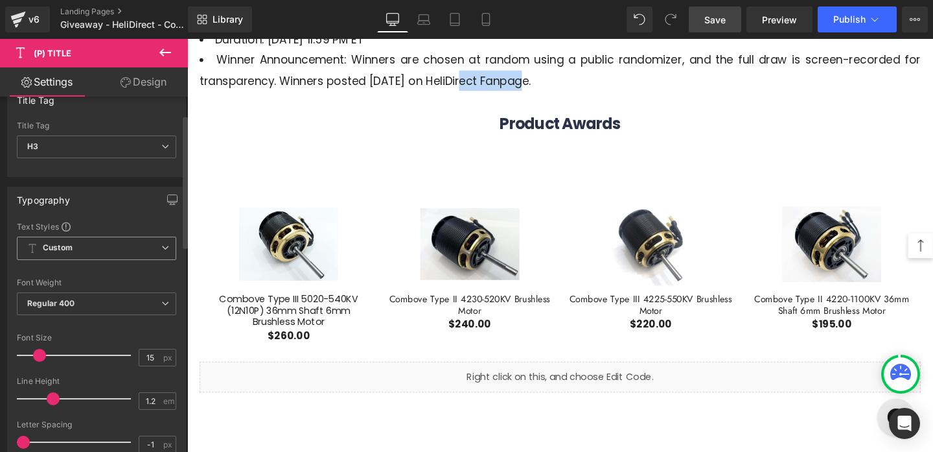
scroll to position [63, 0]
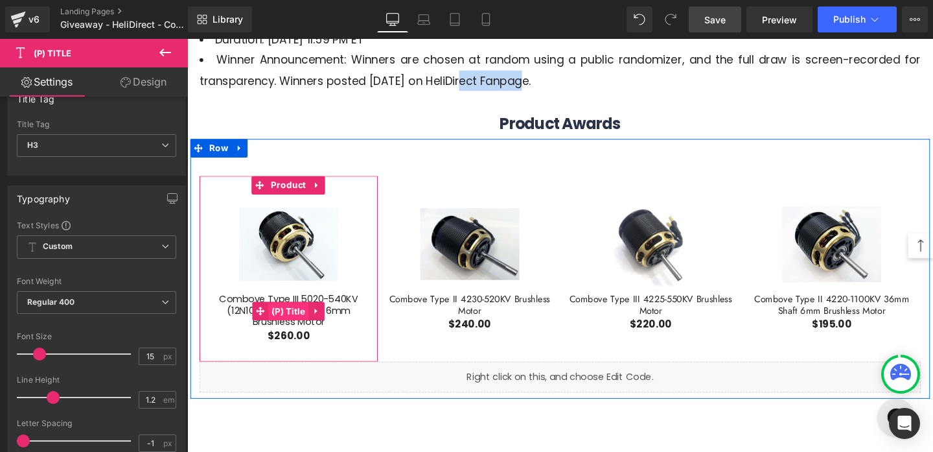
click at [299, 325] on span "(P) Title" at bounding box center [294, 325] width 42 height 19
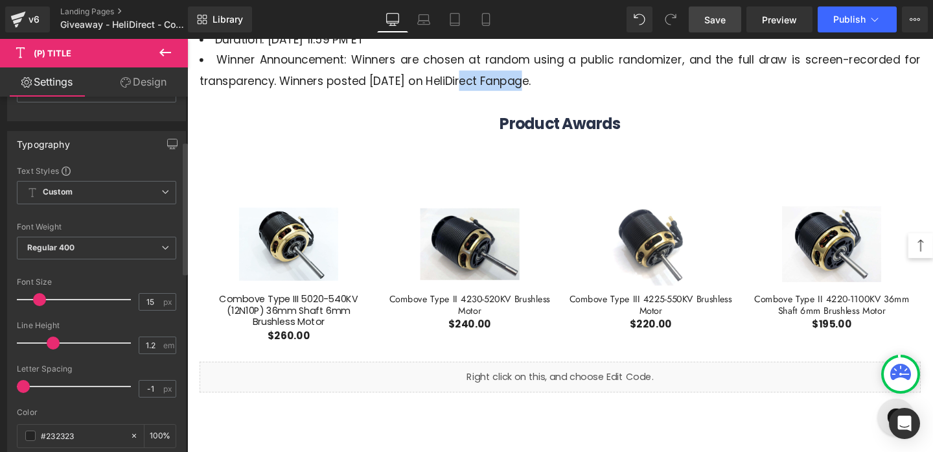
scroll to position [119, 0]
click at [148, 298] on input "15" at bounding box center [150, 300] width 23 height 16
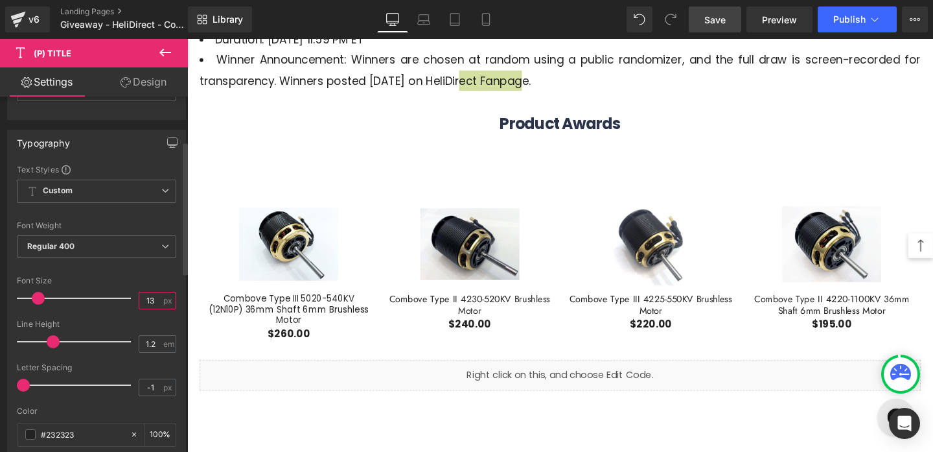
type input "13"
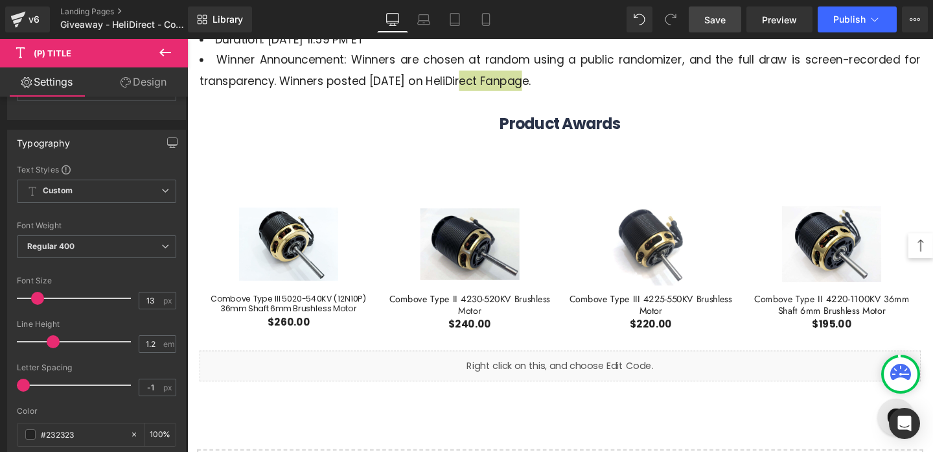
click at [715, 12] on link "Save" at bounding box center [715, 19] width 52 height 26
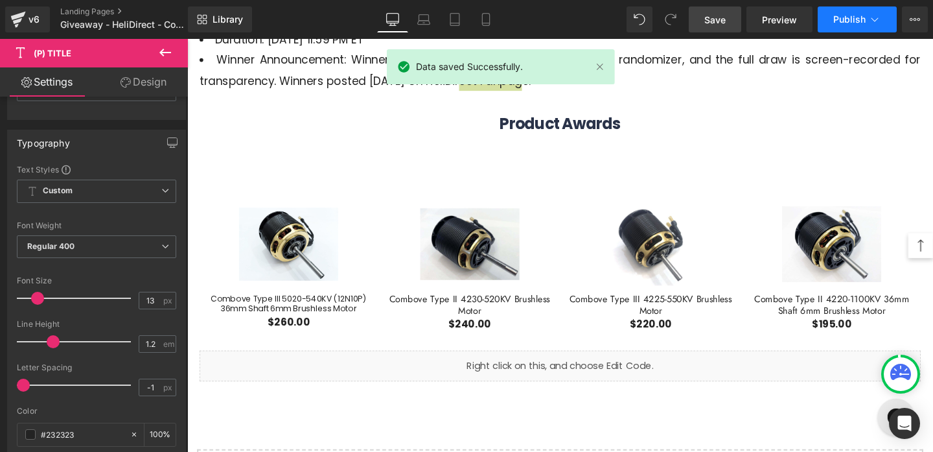
click at [858, 12] on button "Publish" at bounding box center [857, 19] width 79 height 26
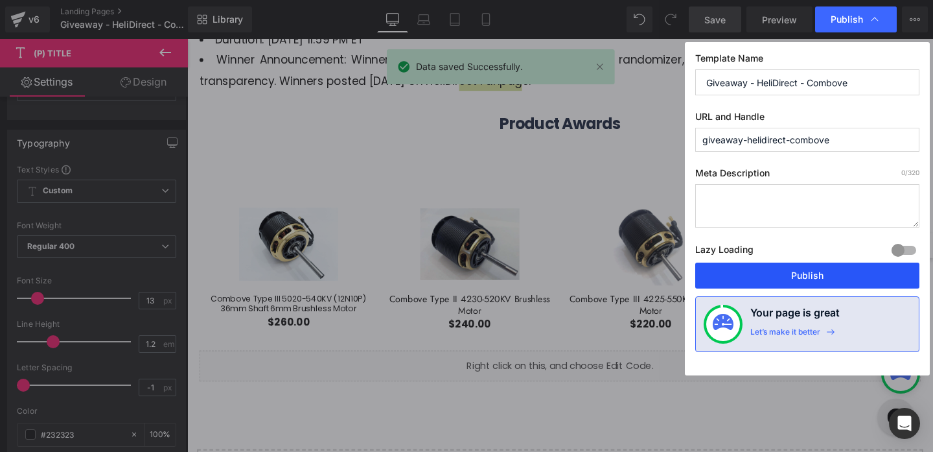
click at [767, 281] on button "Publish" at bounding box center [807, 275] width 224 height 26
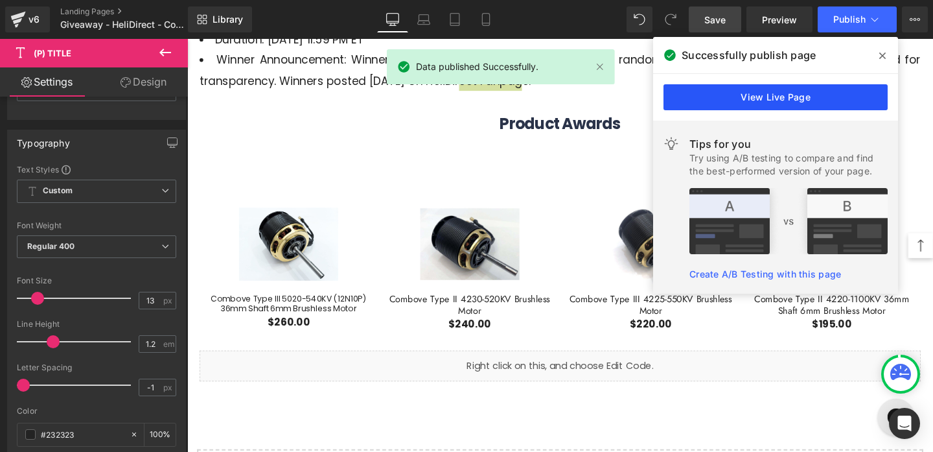
click at [713, 95] on link "View Live Page" at bounding box center [775, 97] width 224 height 26
